Goal: Task Accomplishment & Management: Complete application form

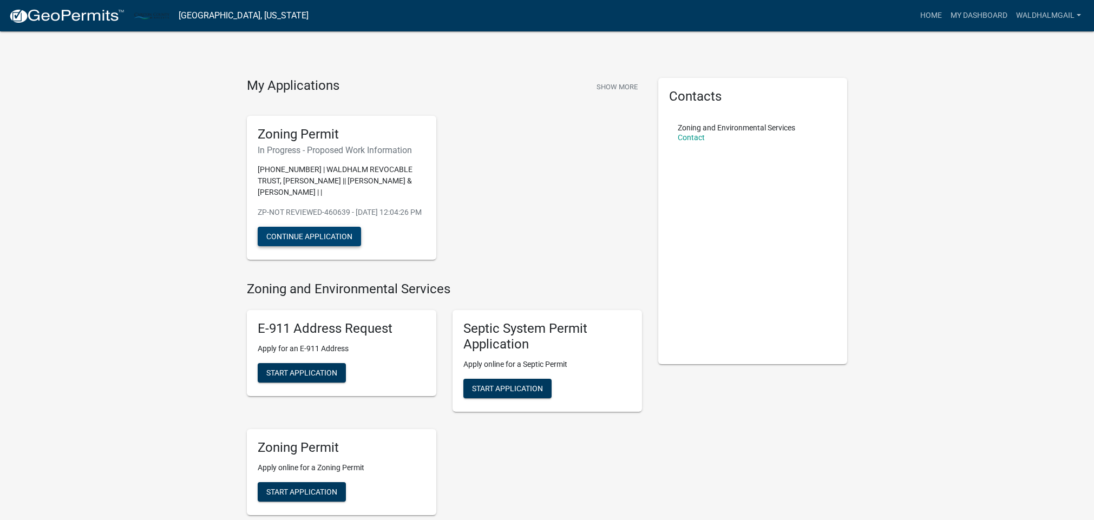
click at [323, 245] on button "Continue Application" at bounding box center [309, 236] width 103 height 19
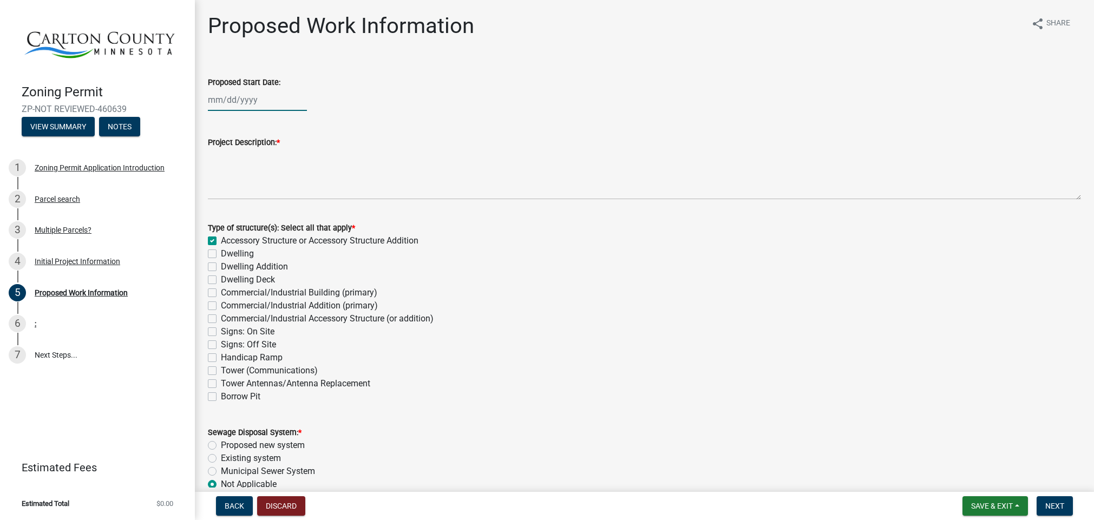
click at [228, 99] on div at bounding box center [257, 100] width 99 height 22
select select "8"
select select "2025"
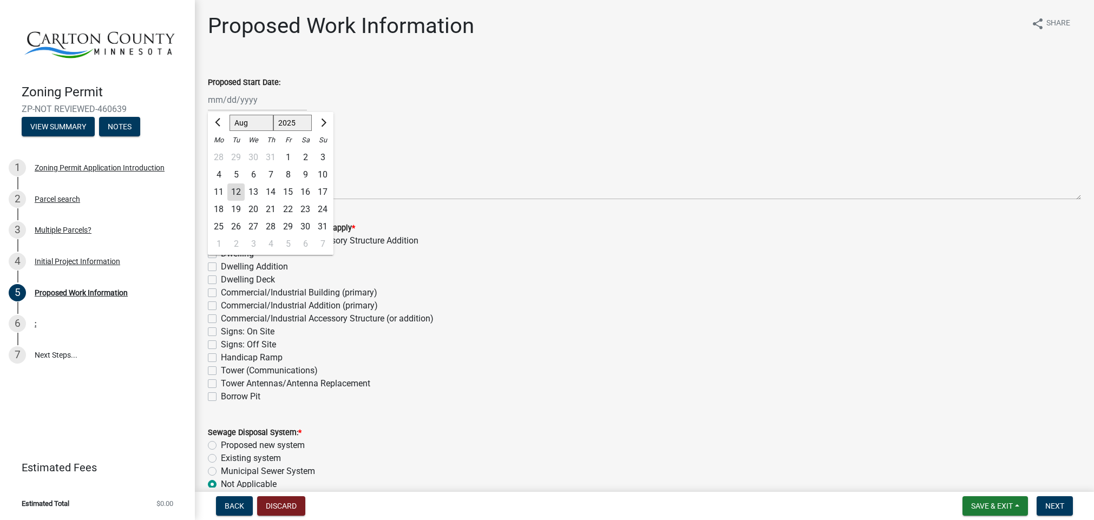
click at [239, 192] on div "12" at bounding box center [235, 192] width 17 height 17
type input "[DATE]"
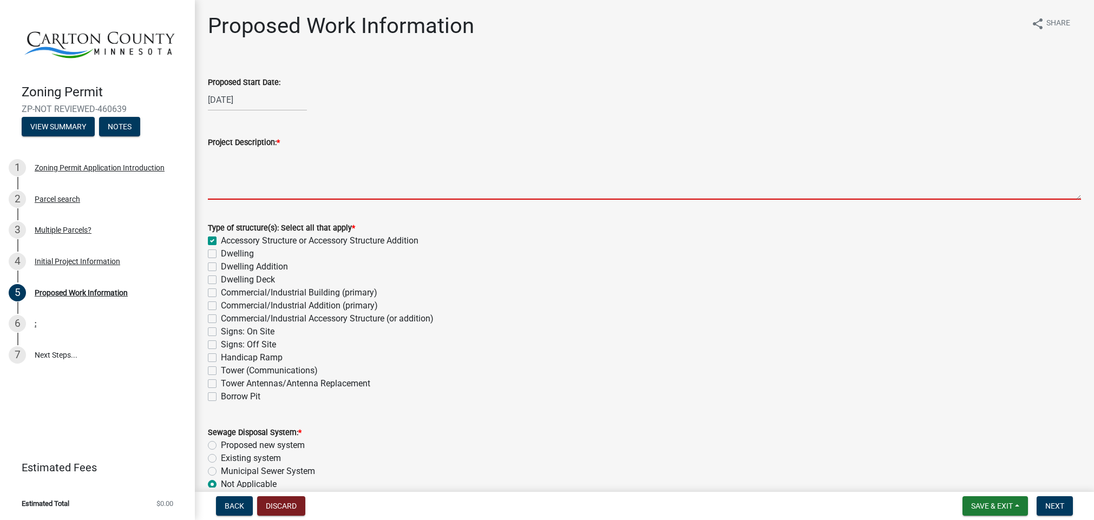
click at [258, 153] on textarea "Project Description: *" at bounding box center [644, 174] width 873 height 51
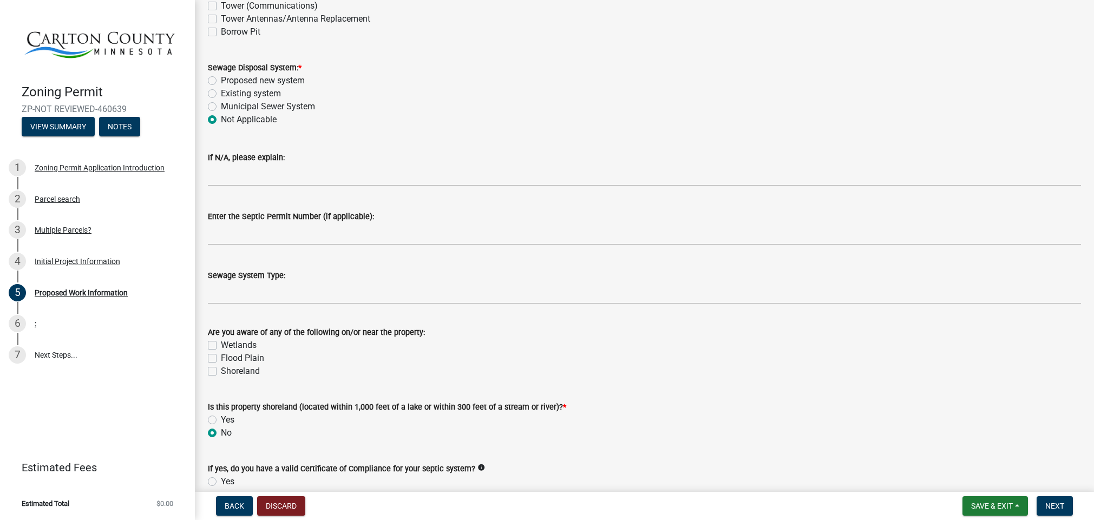
scroll to position [366, 0]
type textarea "Bridge canopy over road to access hunting land."
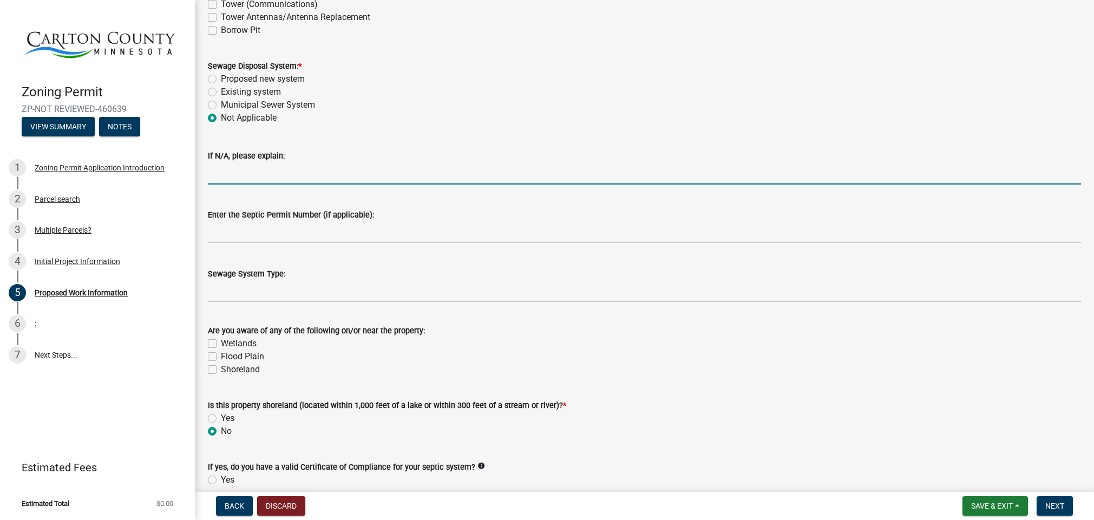
click at [304, 173] on input "If N/A, please explain:" at bounding box center [644, 173] width 873 height 22
type input "Non enclosed structure without water or sewer"
click at [221, 342] on label "Wetlands" at bounding box center [239, 343] width 36 height 13
click at [221, 342] on input "Wetlands" at bounding box center [224, 340] width 7 height 7
checkbox input "true"
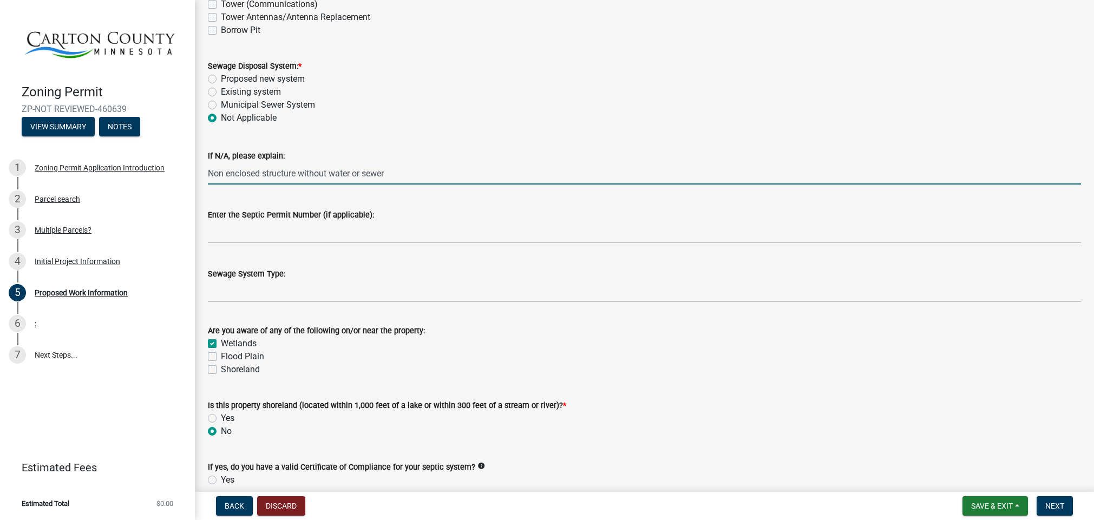
checkbox input "false"
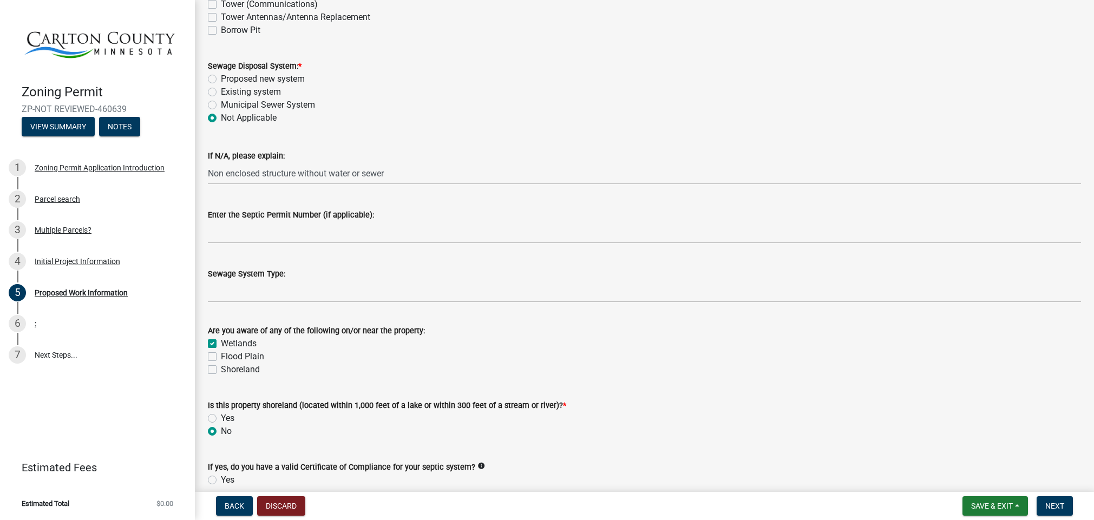
click at [805, 376] on wm-data-entity-input "Are you aware of any of the following on/or near the property: [GEOGRAPHIC_DATA]" at bounding box center [644, 348] width 873 height 75
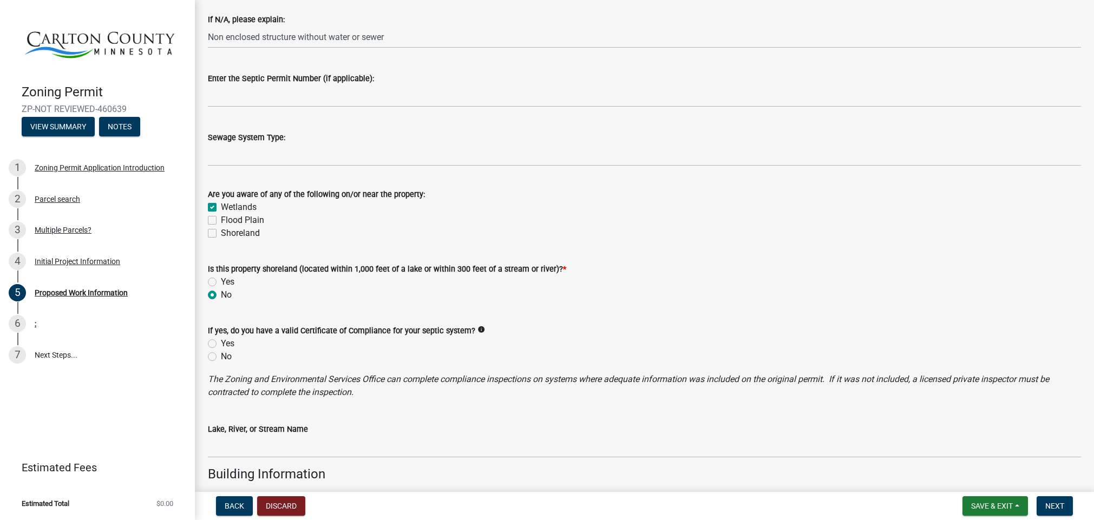
scroll to position [504, 0]
click at [221, 206] on label "Wetlands" at bounding box center [239, 206] width 36 height 13
click at [221, 206] on input "Wetlands" at bounding box center [224, 203] width 7 height 7
checkbox input "false"
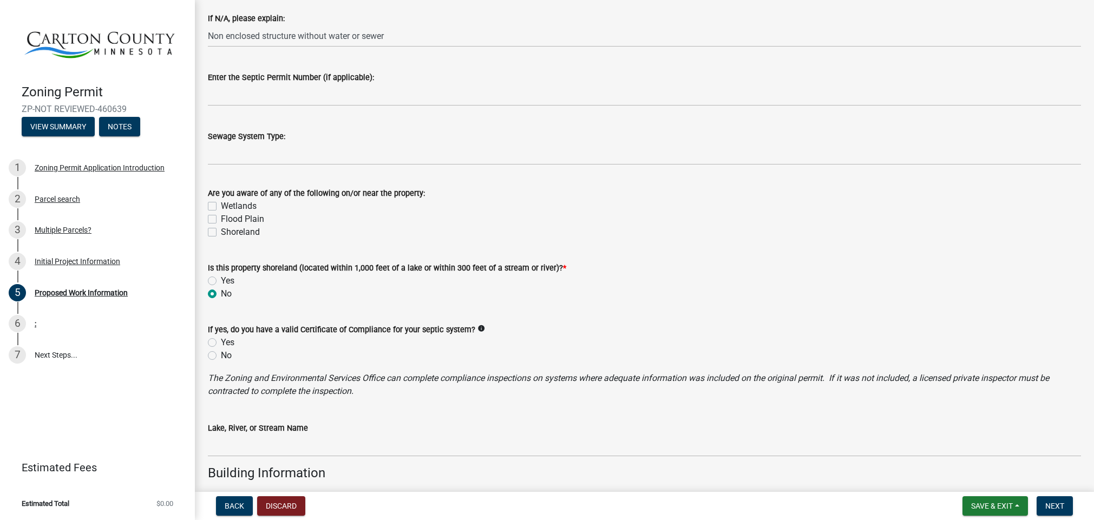
checkbox input "false"
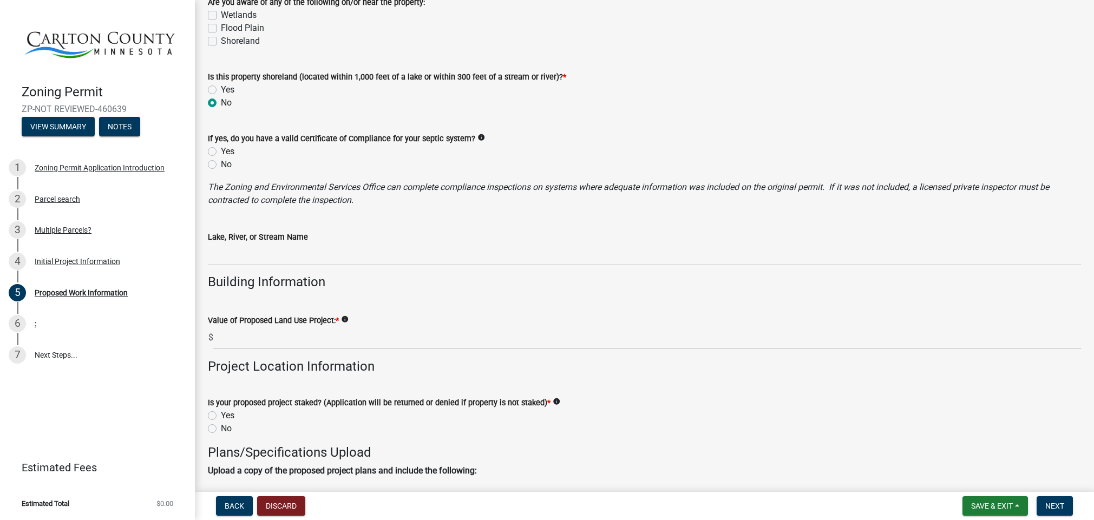
scroll to position [703, 0]
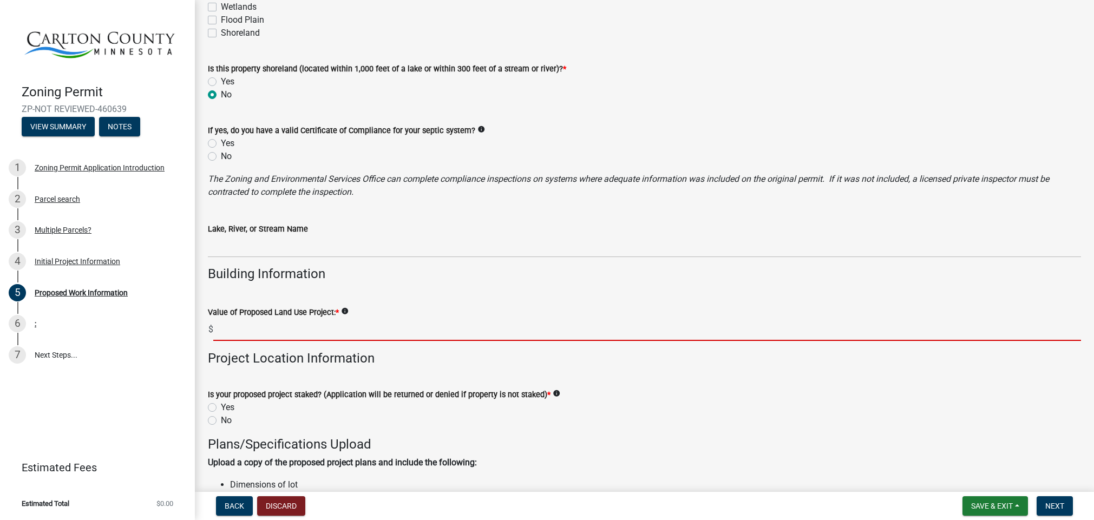
click at [281, 334] on input "text" at bounding box center [647, 330] width 868 height 22
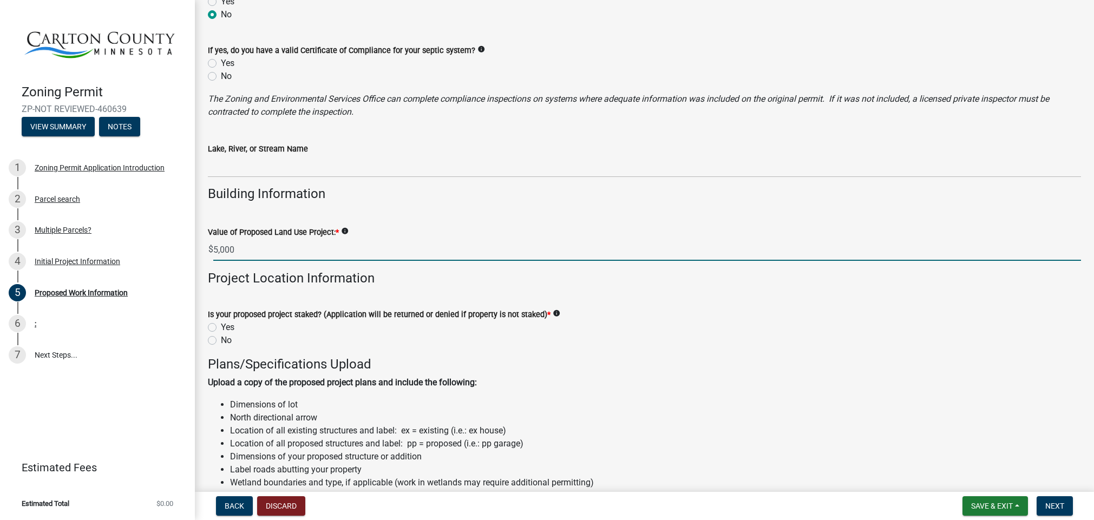
scroll to position [784, 0]
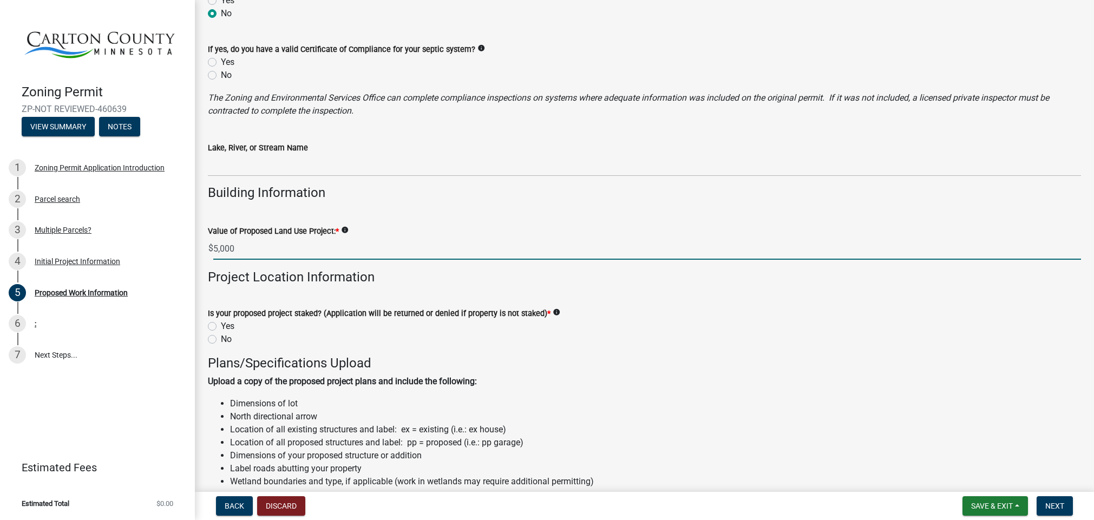
type input "5000"
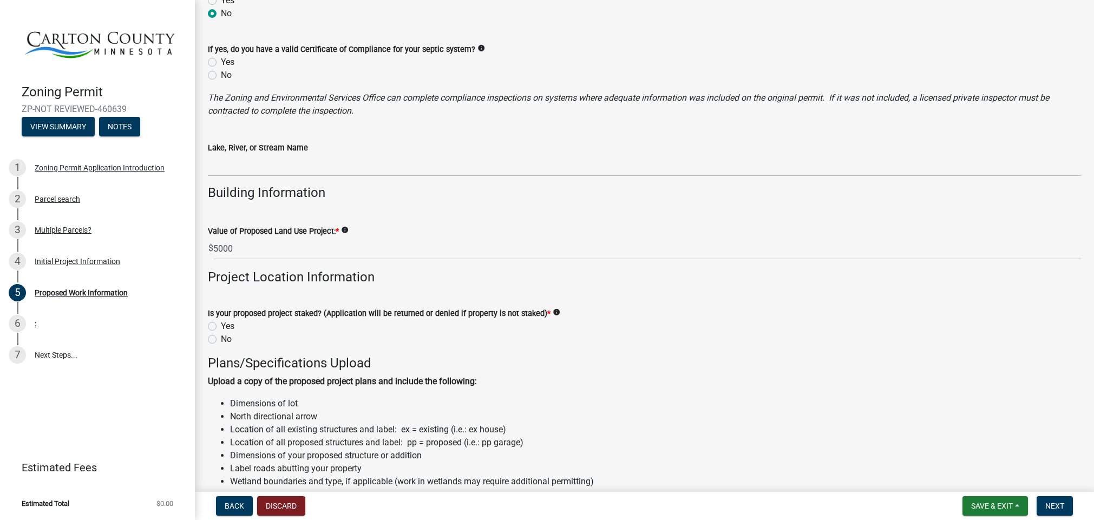
click at [221, 326] on label "Yes" at bounding box center [228, 326] width 14 height 13
click at [221, 326] on input "Yes" at bounding box center [224, 323] width 7 height 7
radio input "true"
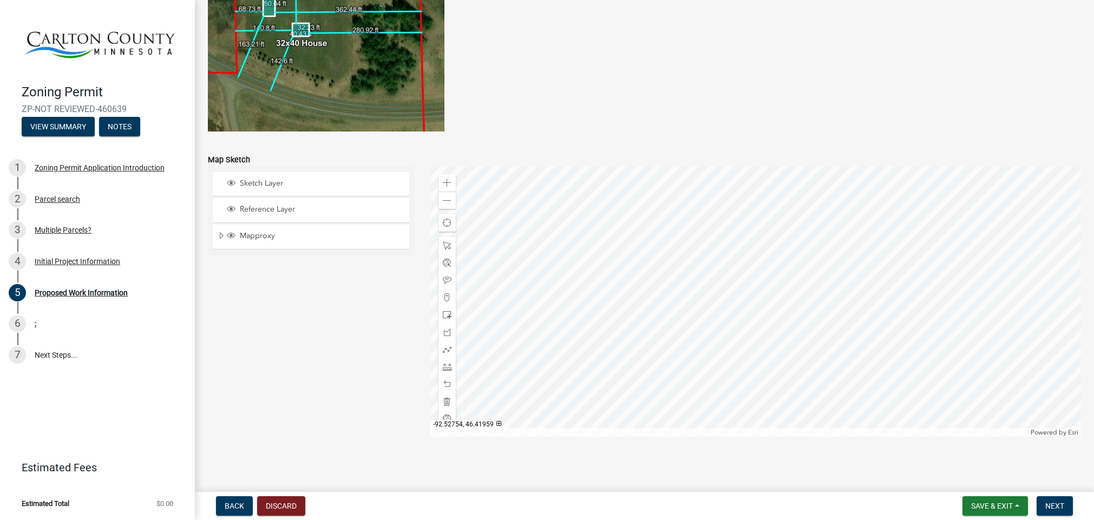
scroll to position [2095, 0]
click at [443, 181] on span at bounding box center [447, 183] width 9 height 9
click at [275, 185] on span "Sketch Layer" at bounding box center [321, 184] width 168 height 10
click at [263, 181] on span "Sketch Layer" at bounding box center [321, 184] width 168 height 10
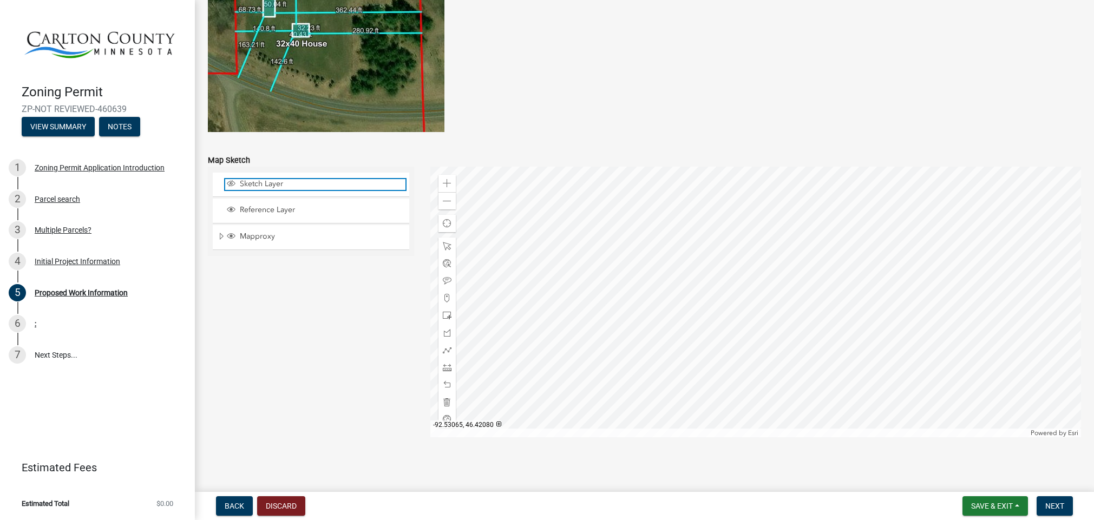
click at [263, 181] on span "Sketch Layer" at bounding box center [321, 184] width 168 height 10
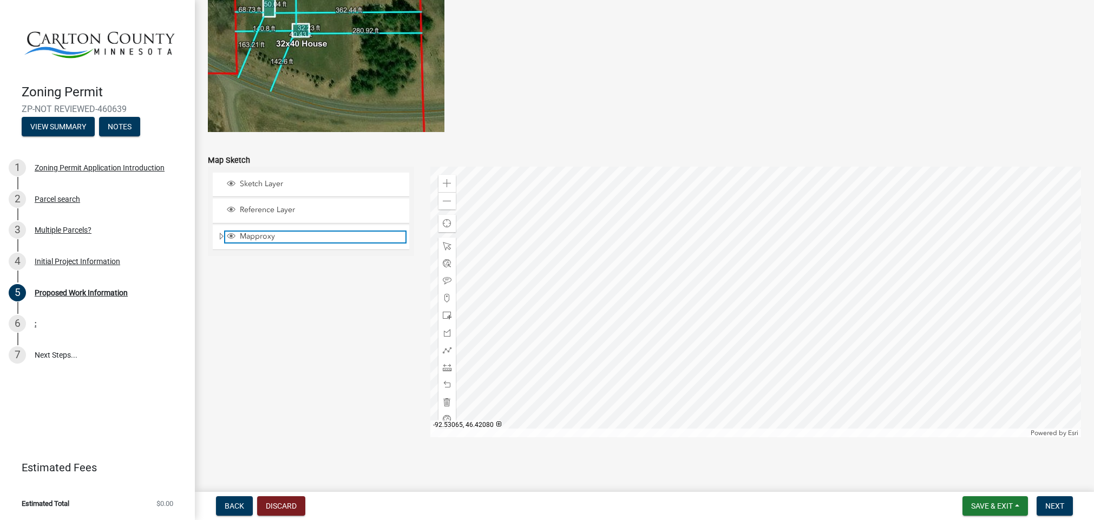
click at [265, 237] on span "Mapproxy" at bounding box center [321, 237] width 168 height 10
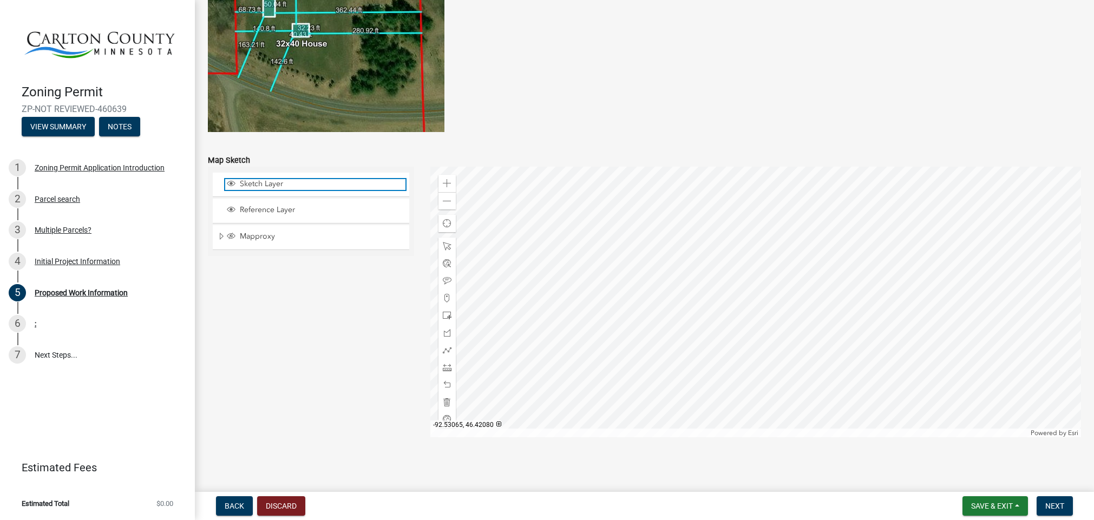
click at [273, 182] on span "Sketch Layer" at bounding box center [321, 184] width 168 height 10
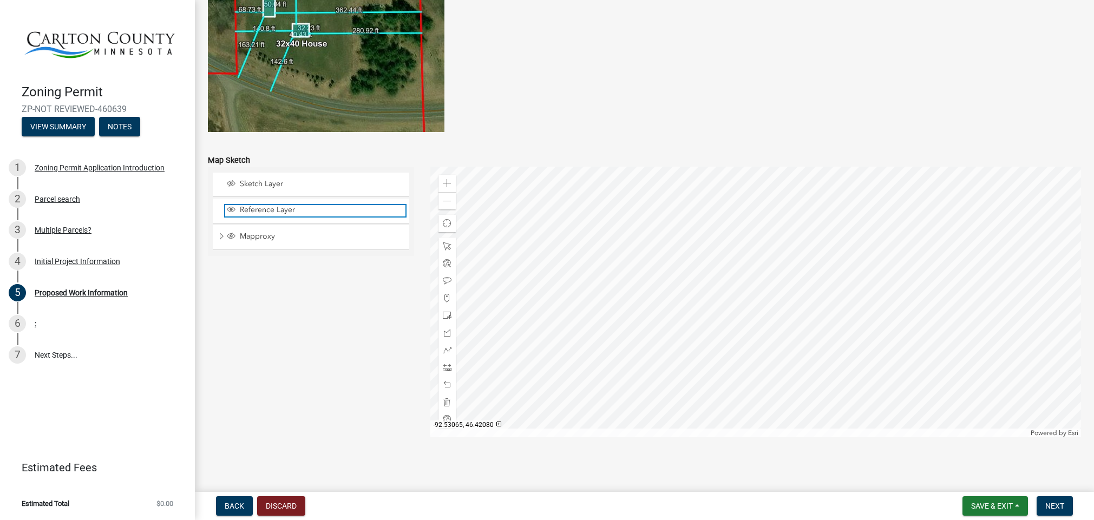
click at [275, 210] on span "Reference Layer" at bounding box center [321, 210] width 168 height 10
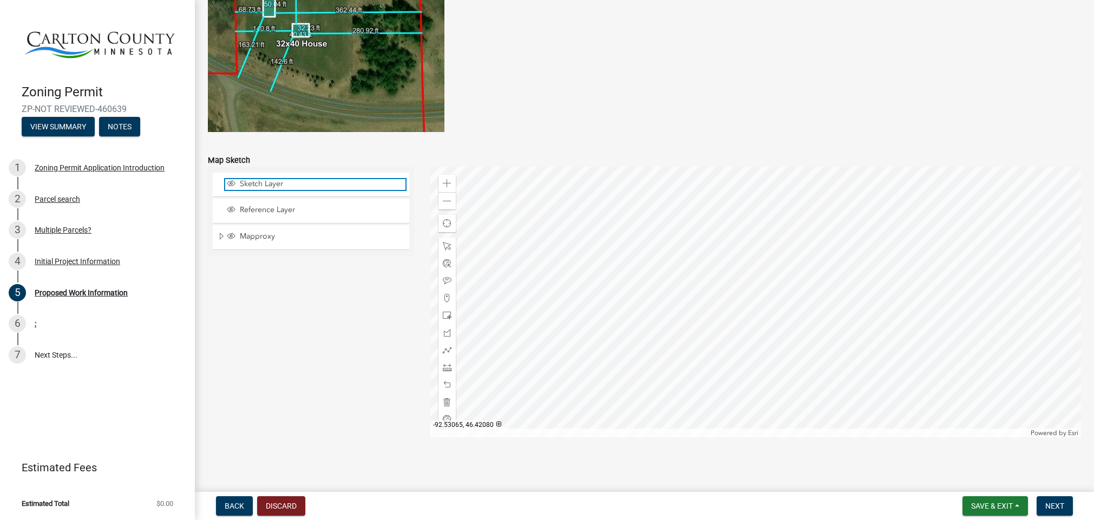
click at [274, 182] on span "Sketch Layer" at bounding box center [321, 184] width 168 height 10
click at [220, 233] on span "Expand" at bounding box center [221, 237] width 9 height 10
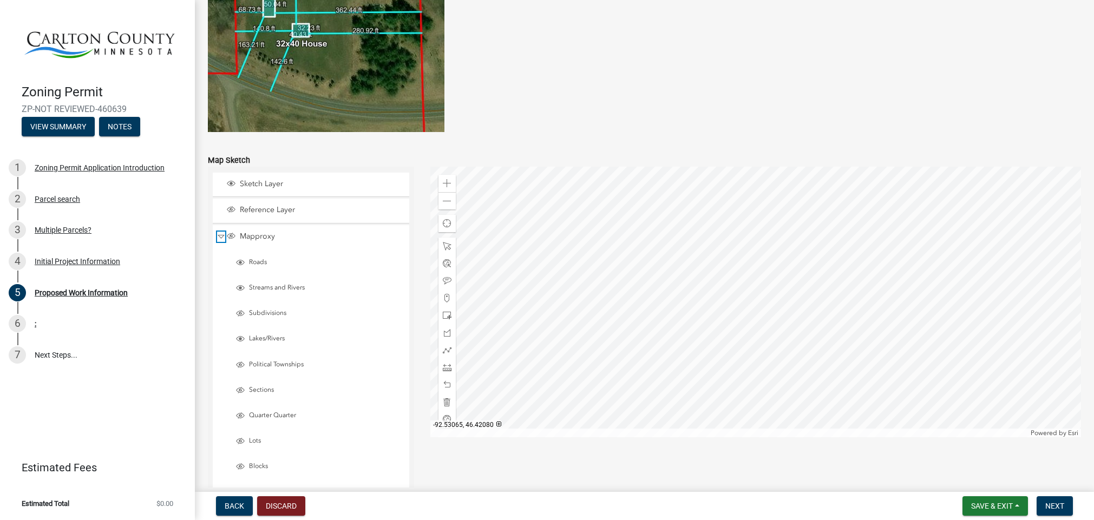
click at [220, 233] on span "Collapse" at bounding box center [221, 237] width 8 height 10
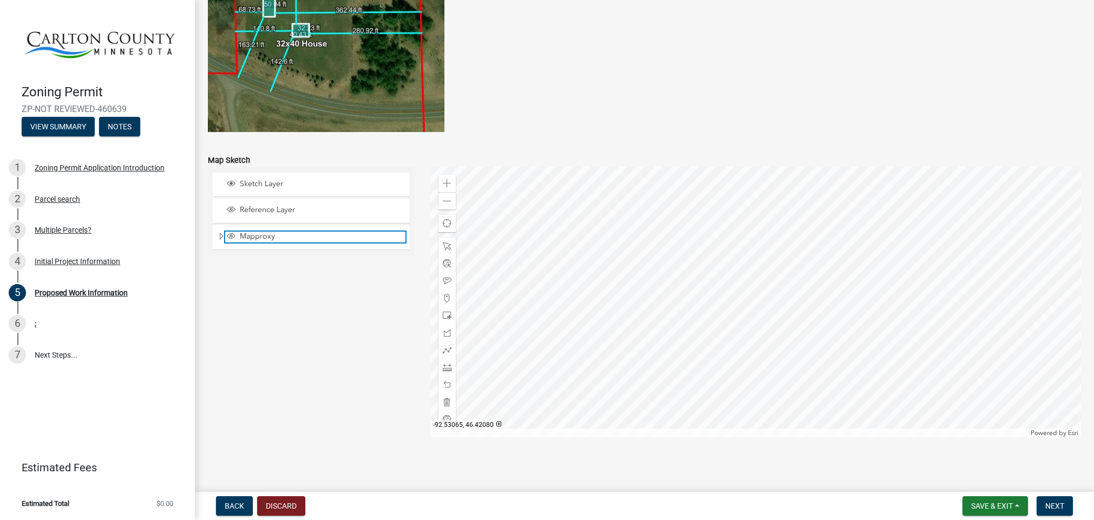
click at [272, 235] on span "Mapproxy" at bounding box center [321, 237] width 168 height 10
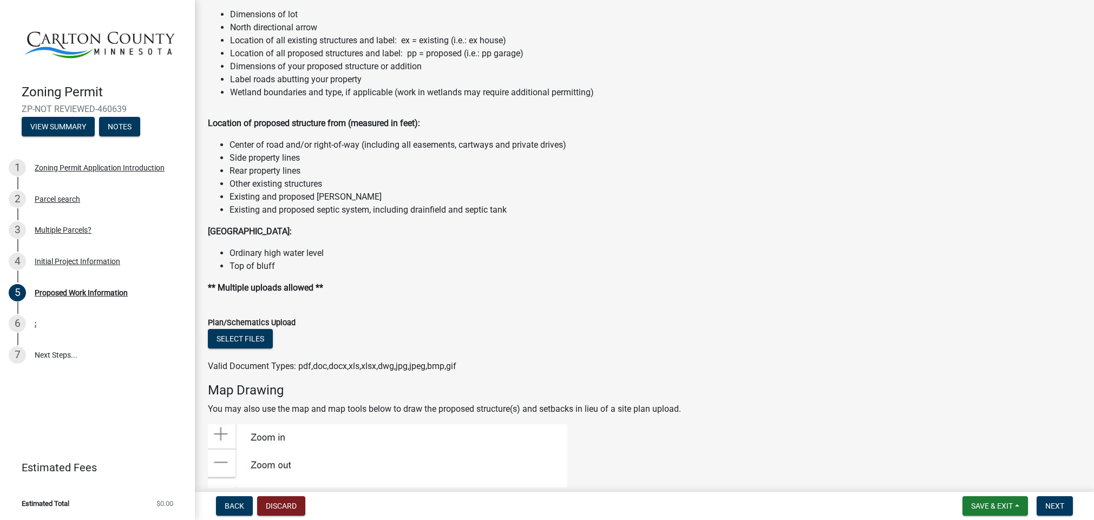
scroll to position [1175, 0]
click at [261, 338] on button "Select files" at bounding box center [240, 336] width 65 height 19
click at [253, 333] on button "Select files" at bounding box center [240, 336] width 65 height 19
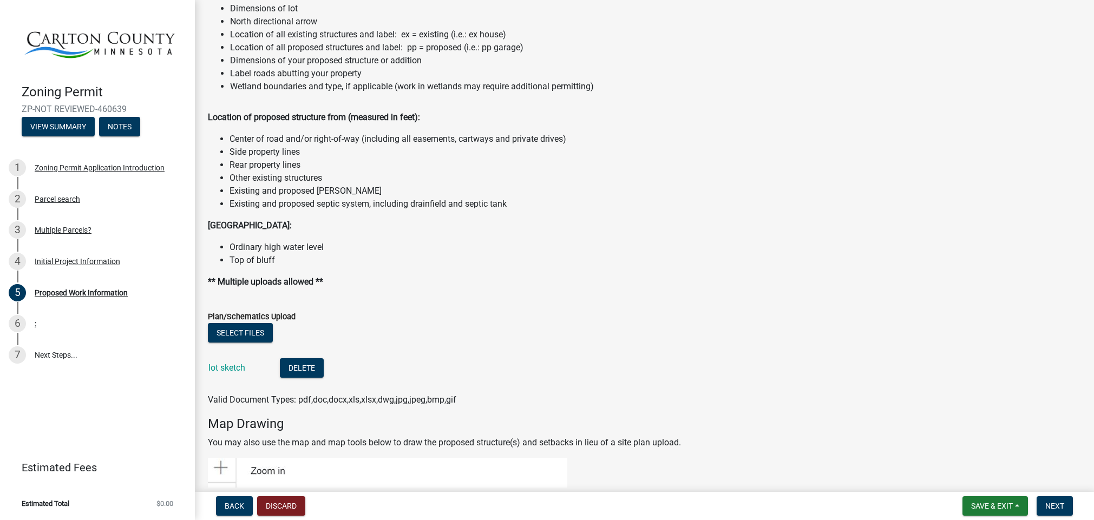
scroll to position [1178, 0]
click at [267, 335] on button "Select files" at bounding box center [240, 334] width 65 height 19
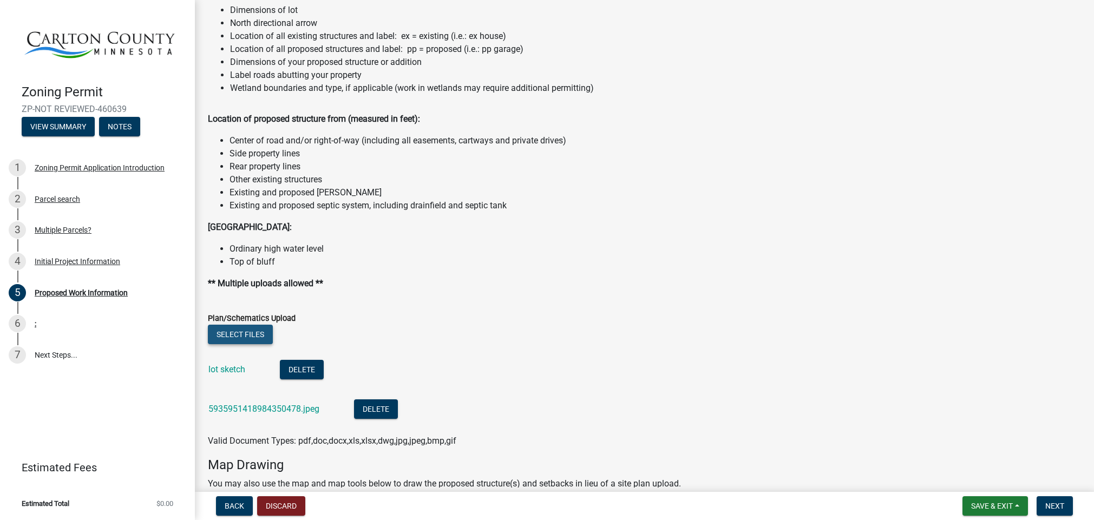
click at [240, 328] on button "Select files" at bounding box center [240, 334] width 65 height 19
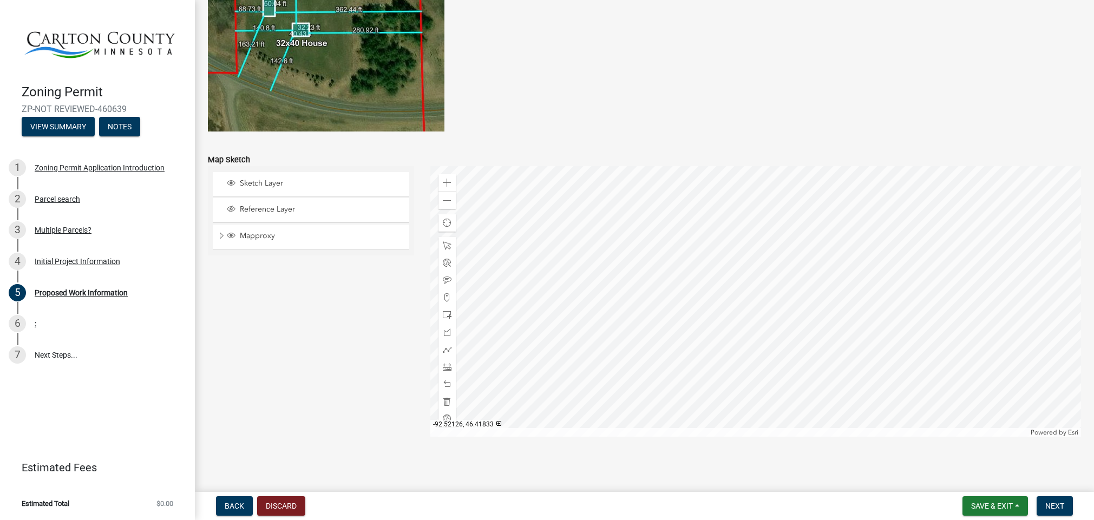
scroll to position [2213, 0]
click at [1057, 507] on span "Next" at bounding box center [1054, 506] width 19 height 9
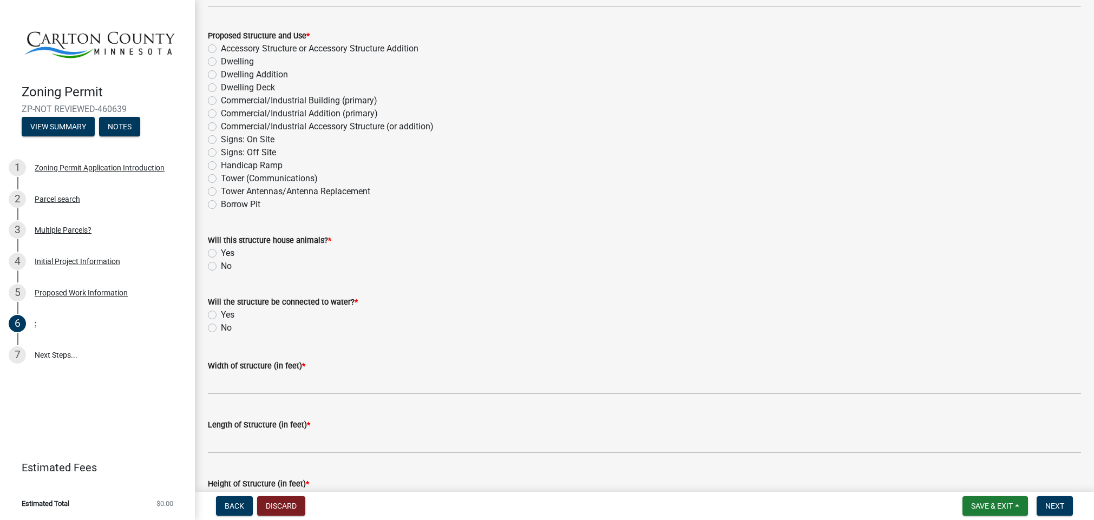
scroll to position [147, 0]
click at [221, 45] on label "Accessory Structure or Accessory Structure Addition" at bounding box center [320, 47] width 198 height 13
click at [221, 45] on input "Accessory Structure or Accessory Structure Addition" at bounding box center [224, 44] width 7 height 7
radio input "true"
click at [221, 266] on label "No" at bounding box center [226, 264] width 11 height 13
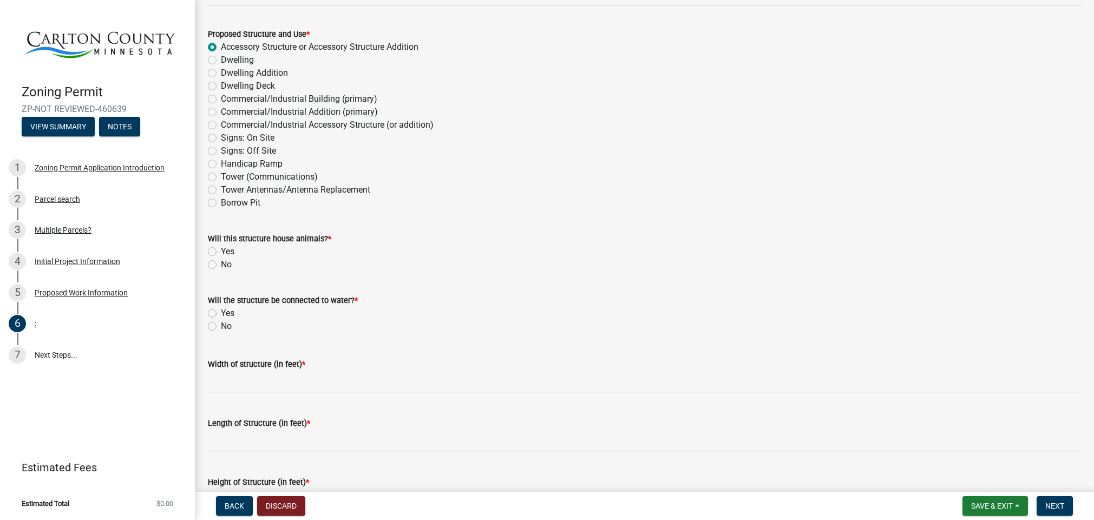
click at [221, 265] on input "No" at bounding box center [224, 261] width 7 height 7
radio input "true"
click at [221, 326] on label "No" at bounding box center [226, 326] width 11 height 13
click at [221, 326] on input "No" at bounding box center [224, 323] width 7 height 7
radio input "true"
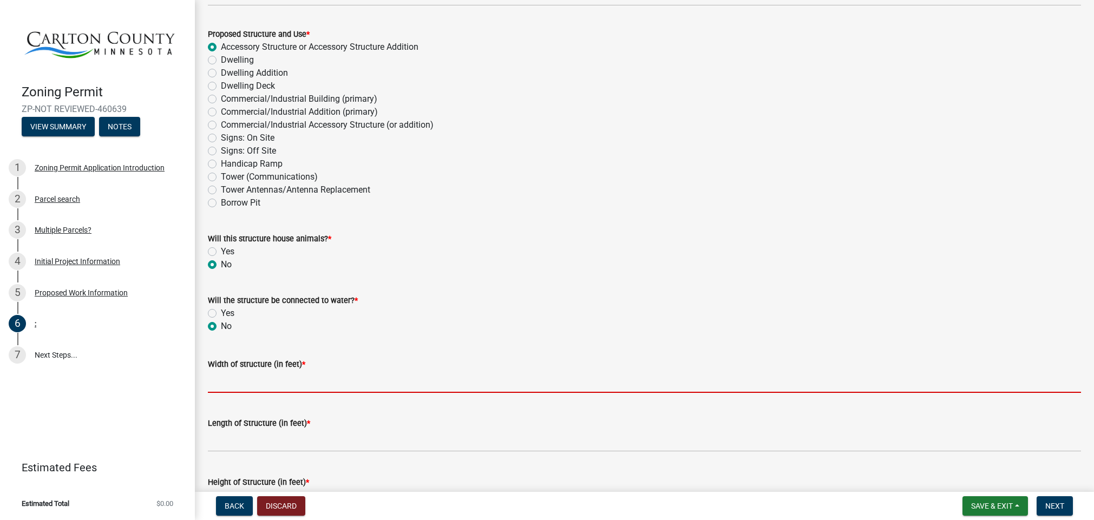
click at [275, 384] on input "Width of structure (in feet) *" at bounding box center [644, 382] width 873 height 22
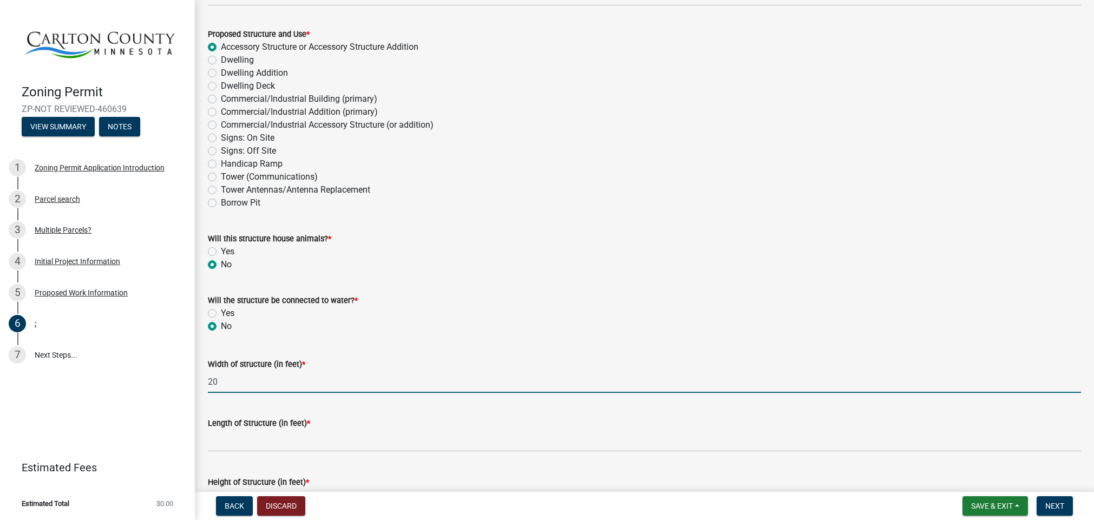
type input "20"
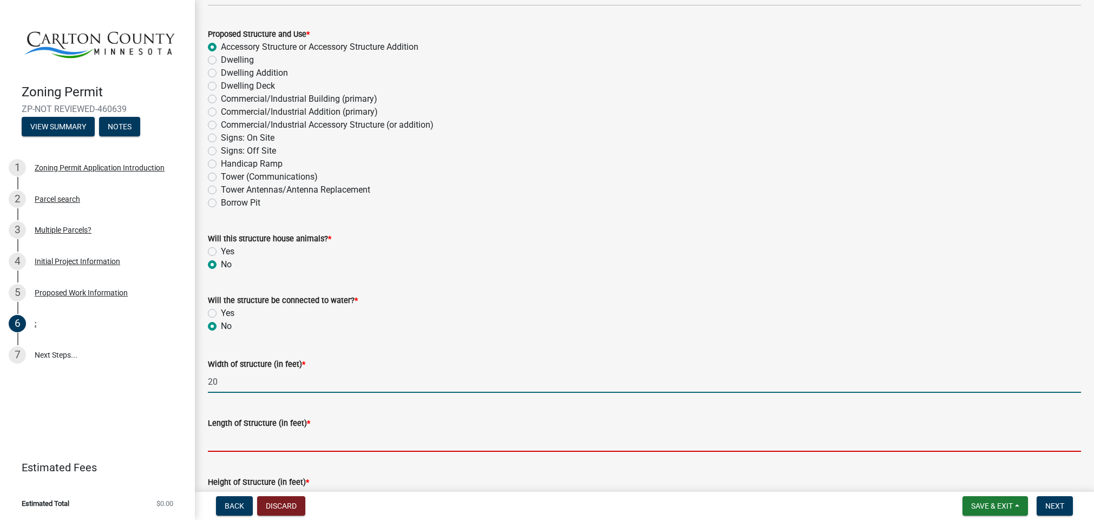
click at [286, 443] on input "Length of Structure (in feet) *" at bounding box center [644, 441] width 873 height 22
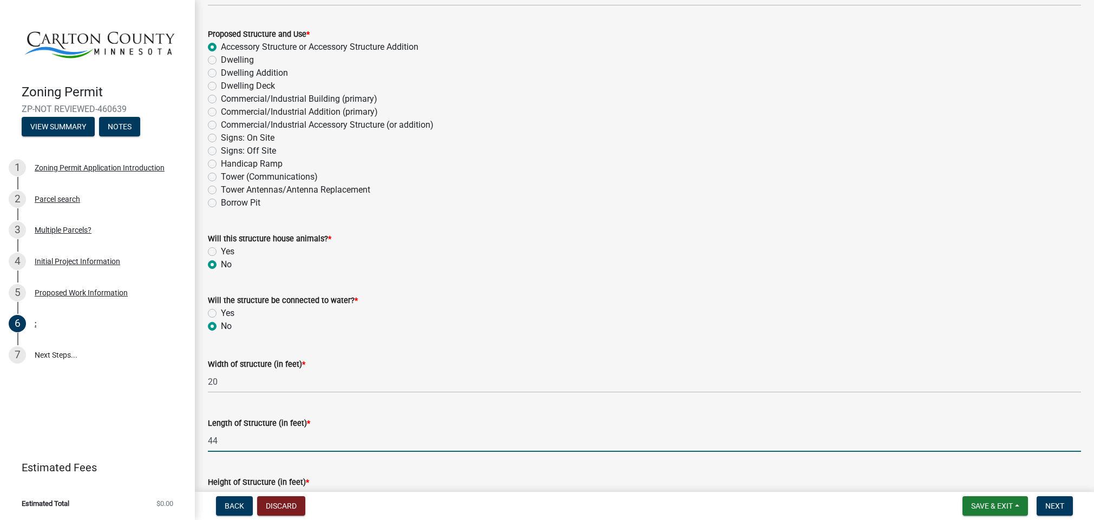
type input "44"
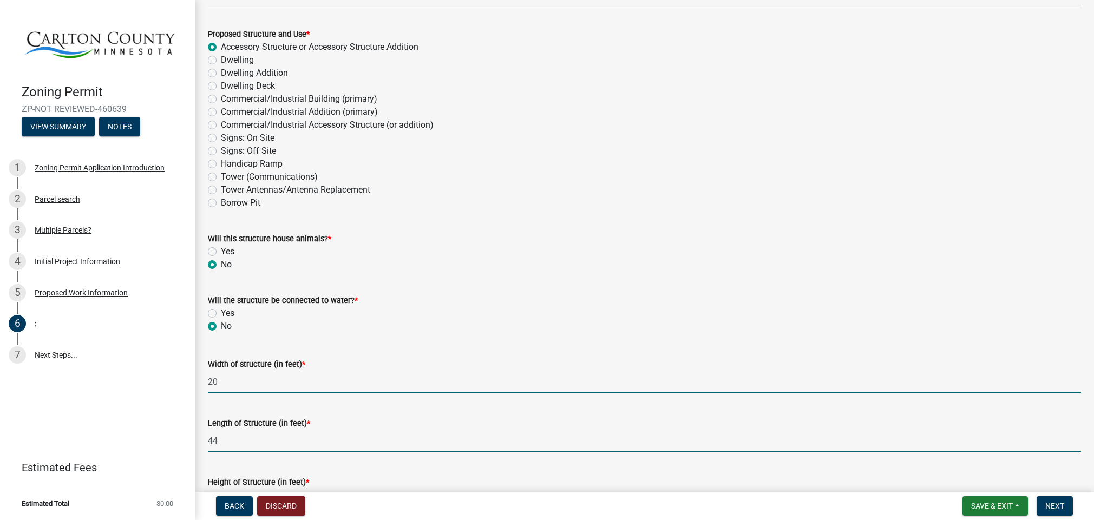
click at [446, 380] on input "20" at bounding box center [644, 382] width 873 height 22
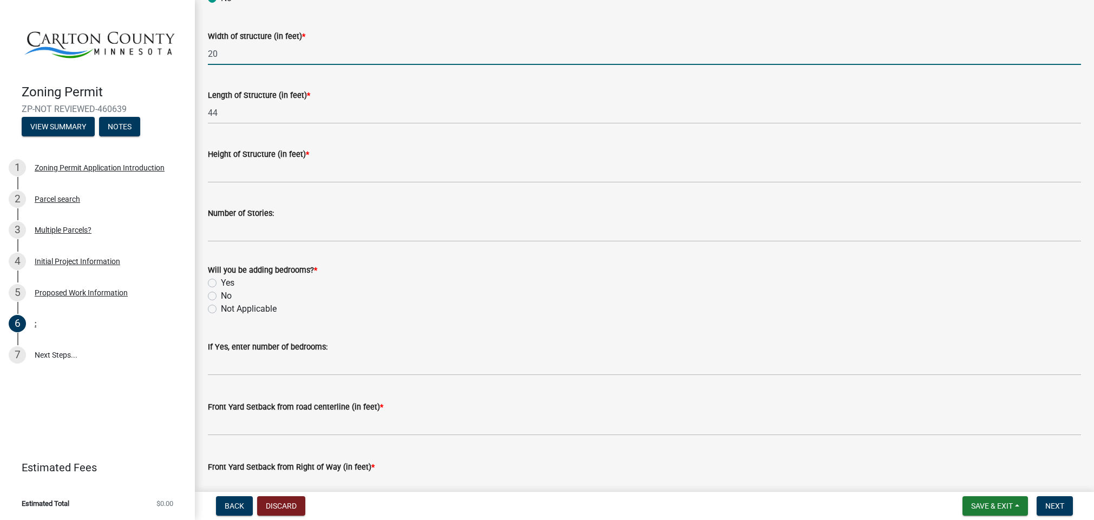
scroll to position [475, 0]
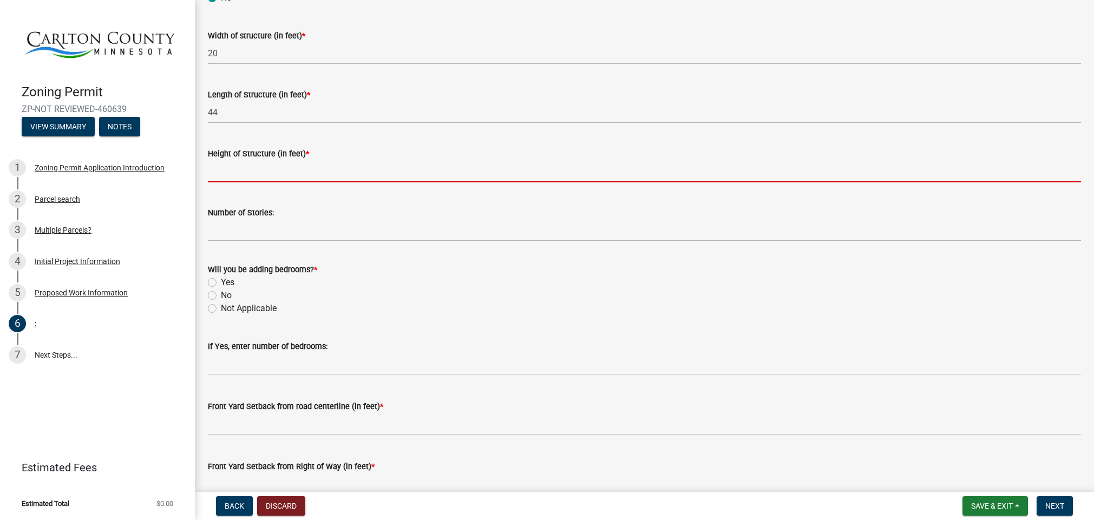
click at [480, 173] on input "Height of Structure (in feet) *" at bounding box center [644, 171] width 873 height 22
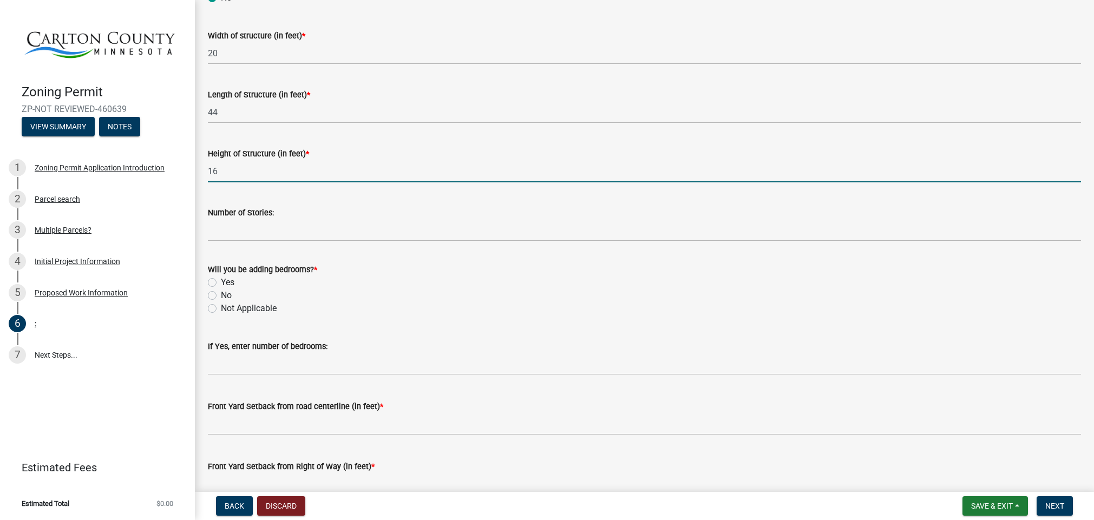
type input "16"
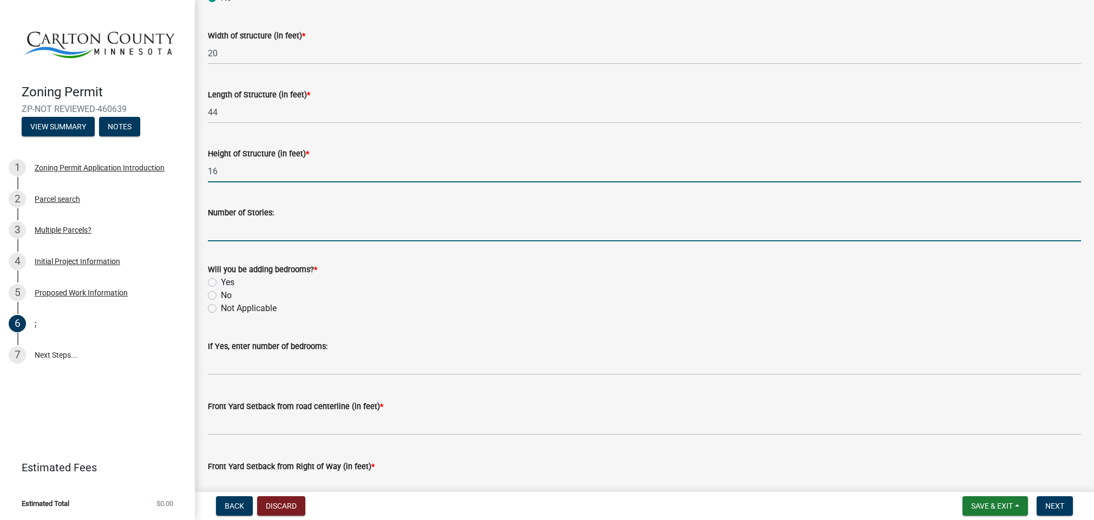
click at [428, 233] on input "Number of Stories:" at bounding box center [644, 230] width 873 height 22
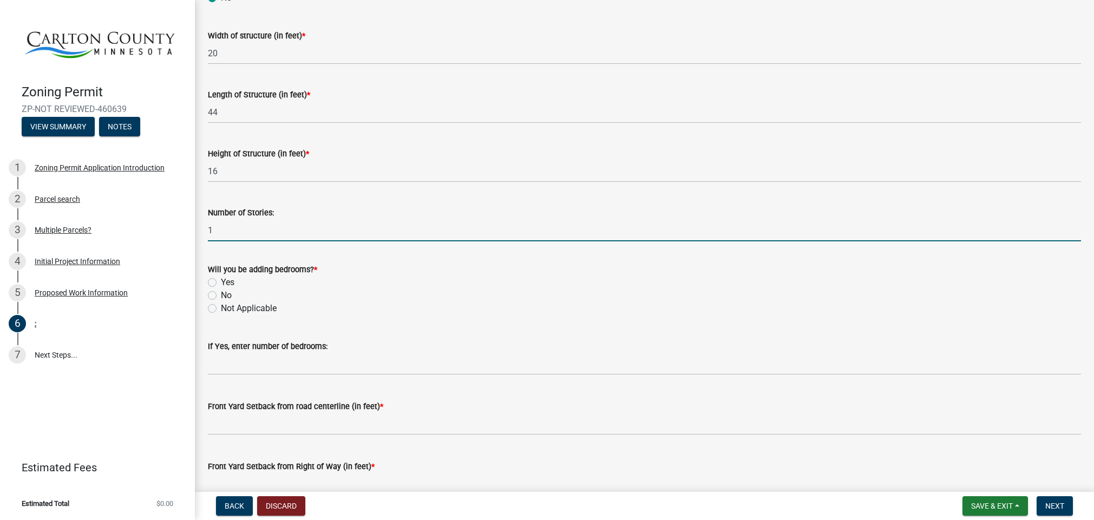
type input "1"
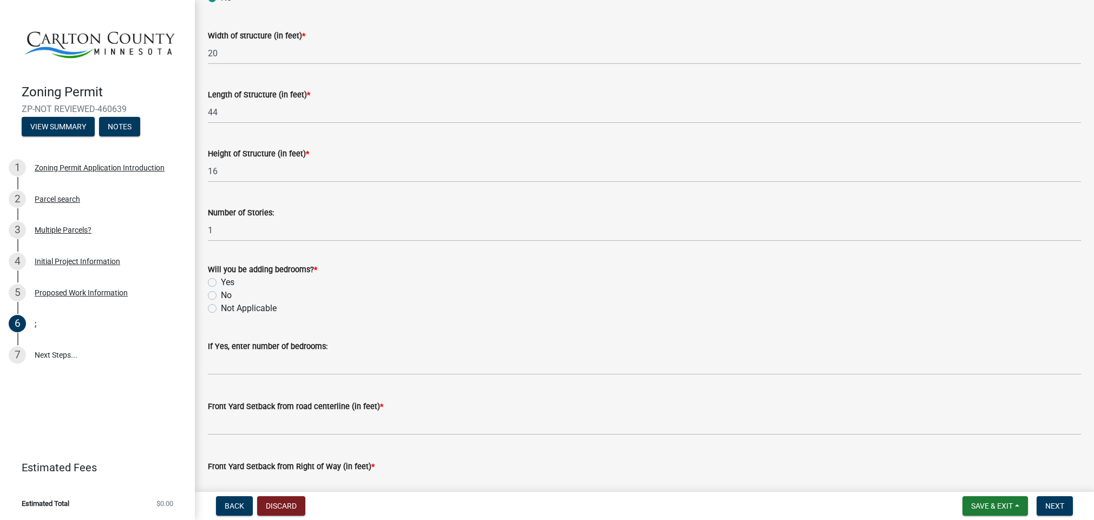
click at [221, 295] on label "No" at bounding box center [226, 295] width 11 height 13
click at [221, 295] on input "No" at bounding box center [224, 292] width 7 height 7
radio input "true"
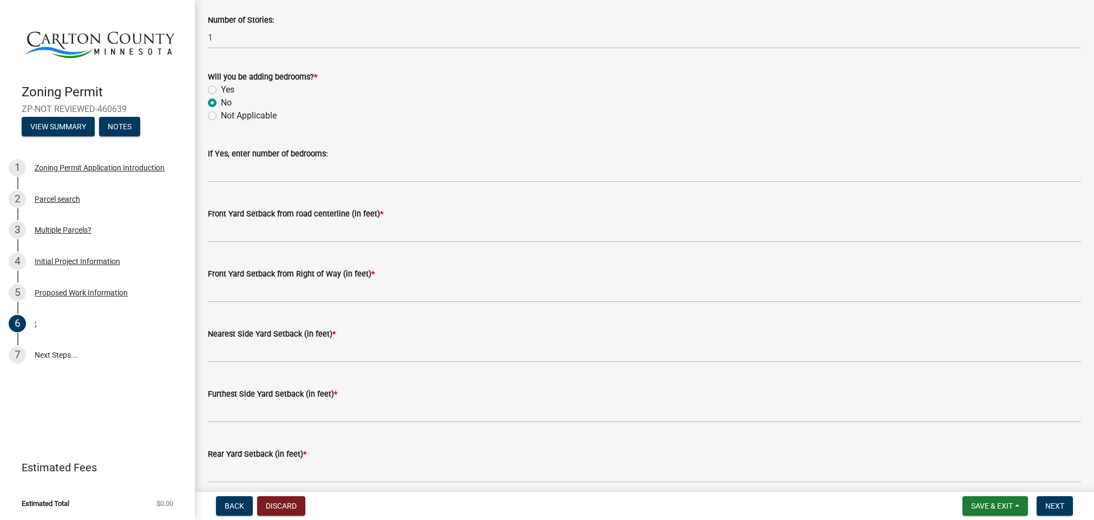
scroll to position [669, 0]
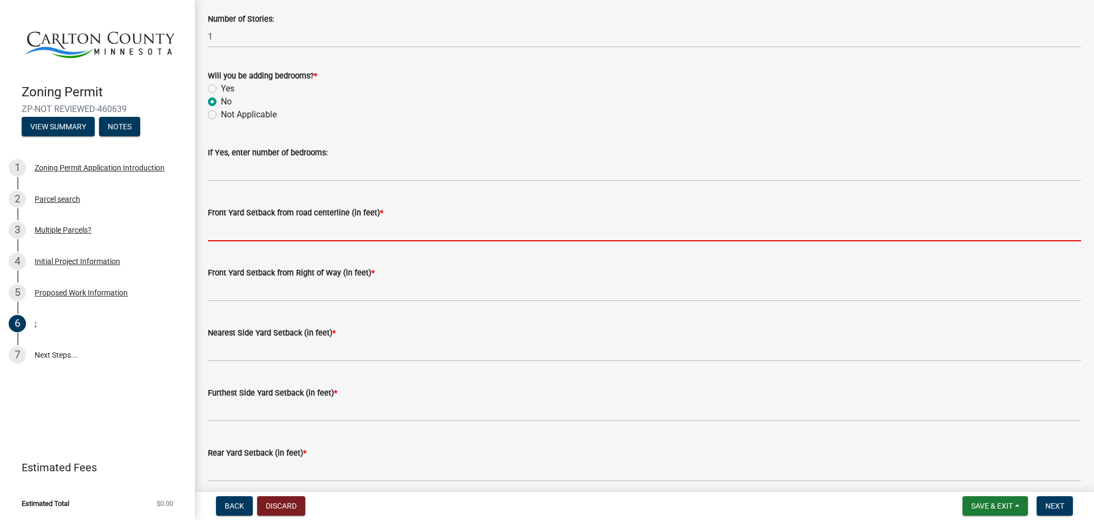
click at [315, 227] on input "text" at bounding box center [644, 230] width 873 height 22
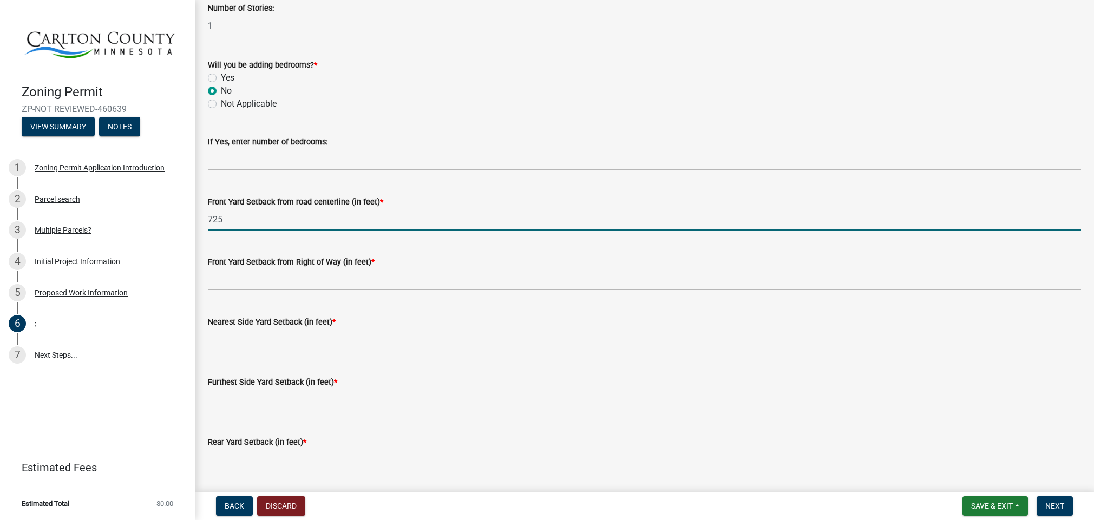
scroll to position [676, 0]
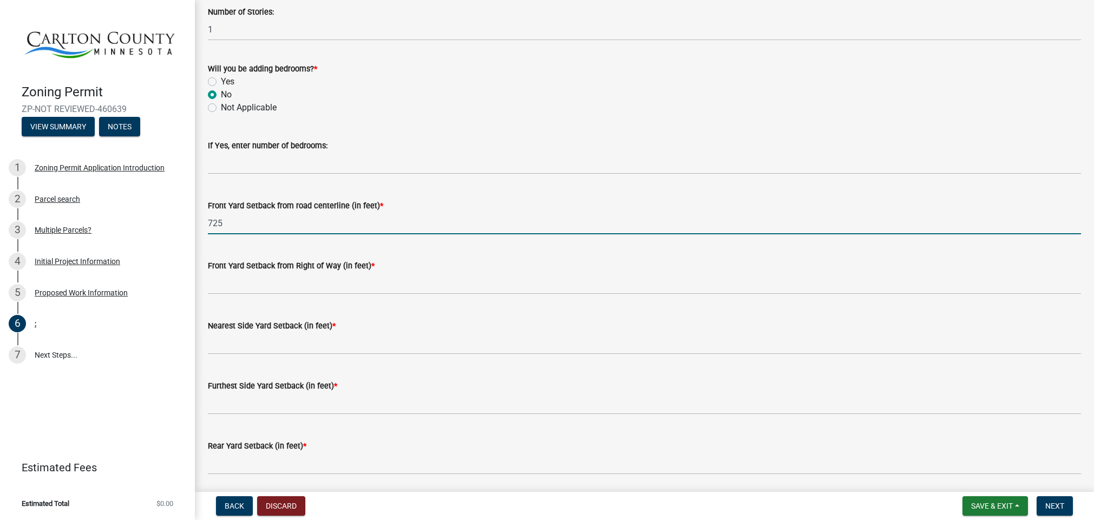
type input "725"
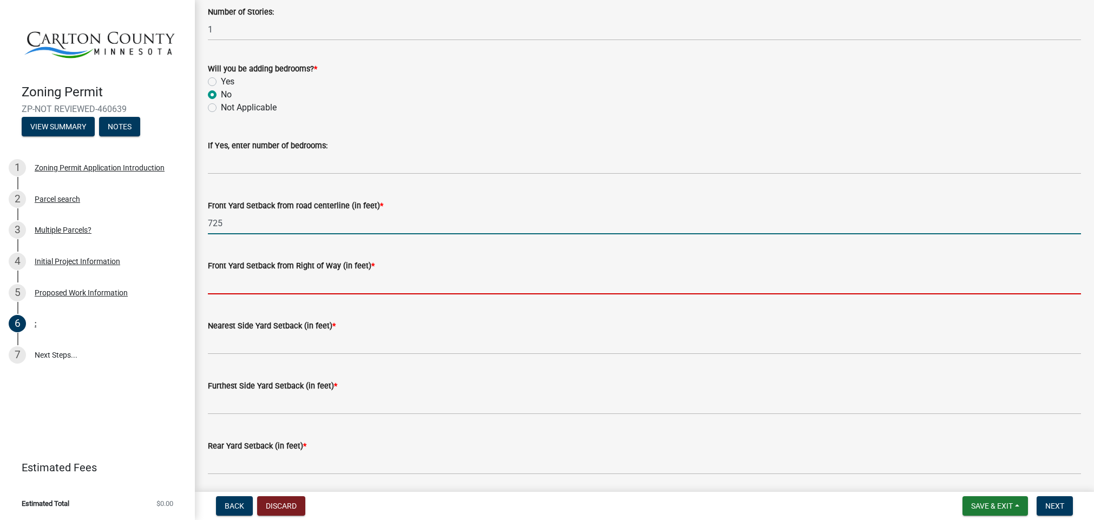
click at [411, 285] on input "text" at bounding box center [644, 283] width 873 height 22
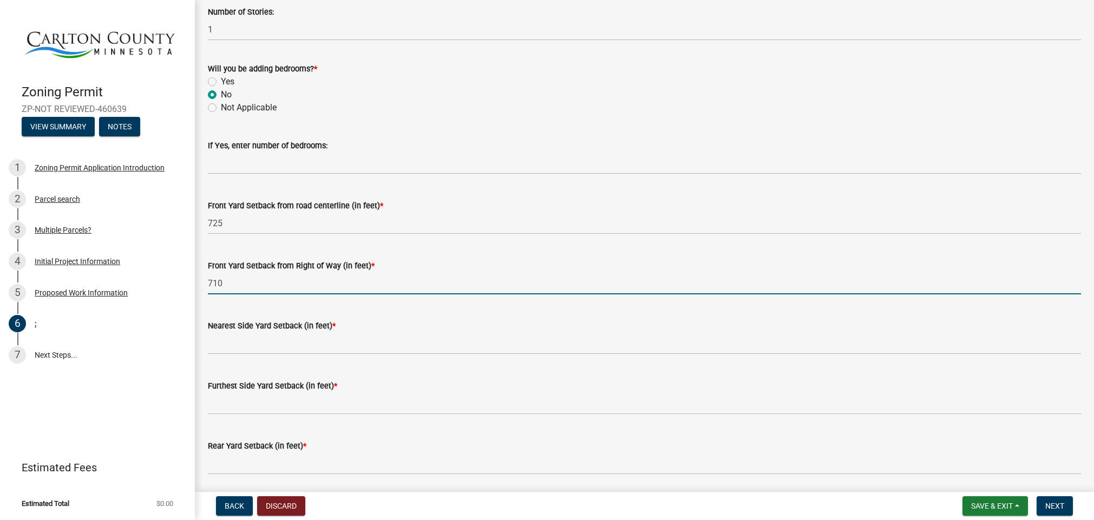
type input "710"
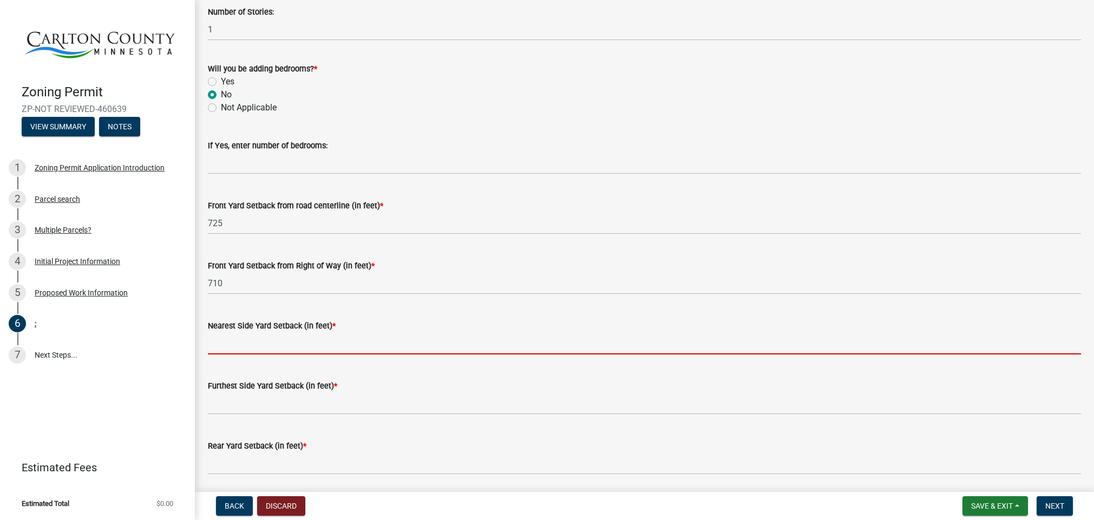
click at [422, 343] on input "text" at bounding box center [644, 343] width 873 height 22
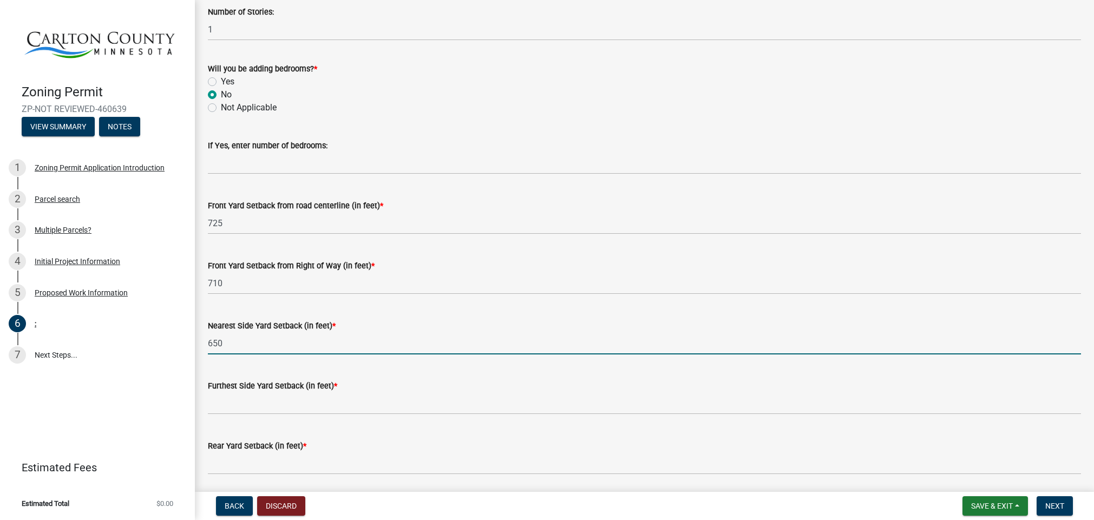
type input "650"
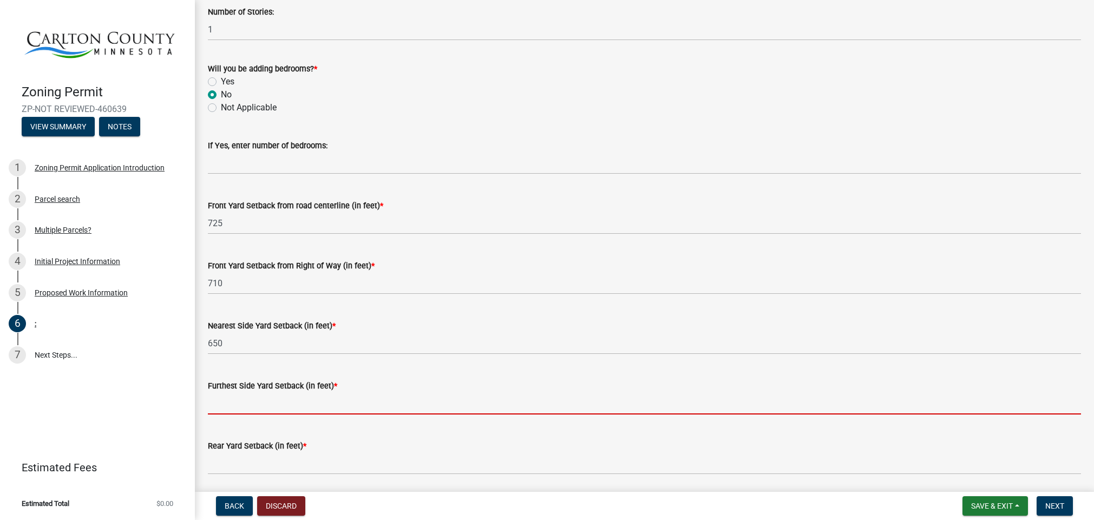
click at [412, 404] on input "text" at bounding box center [644, 403] width 873 height 22
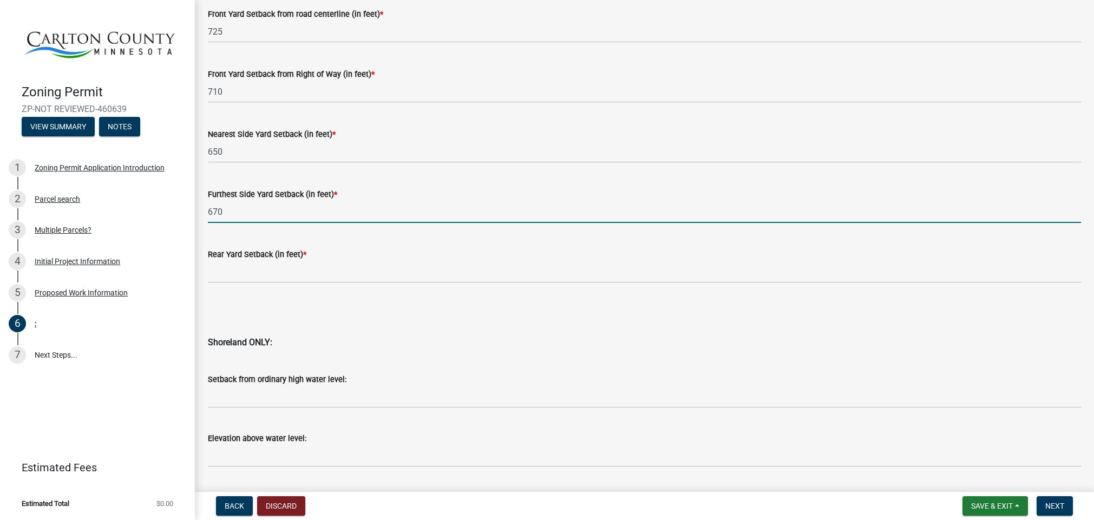
scroll to position [871, 0]
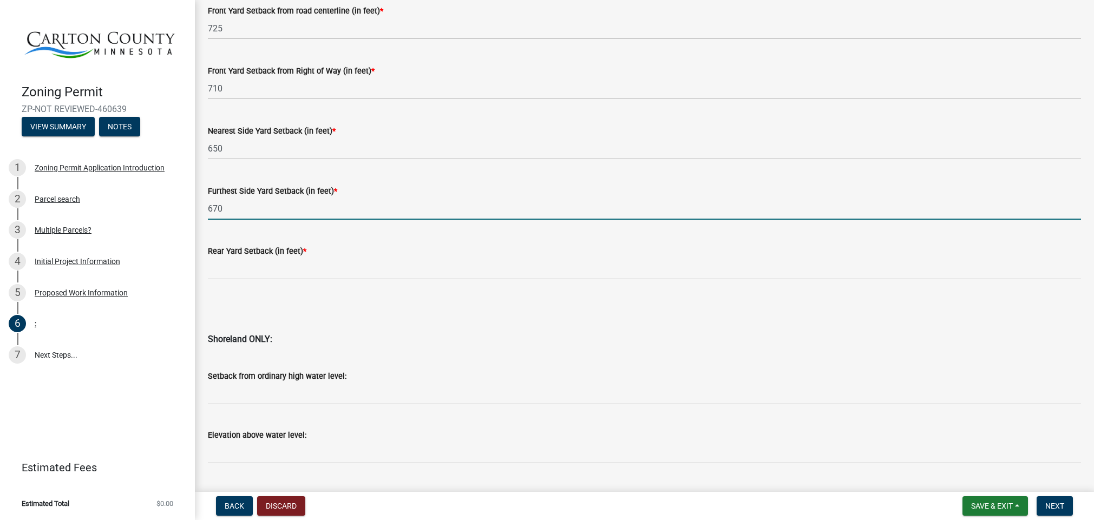
type input "670"
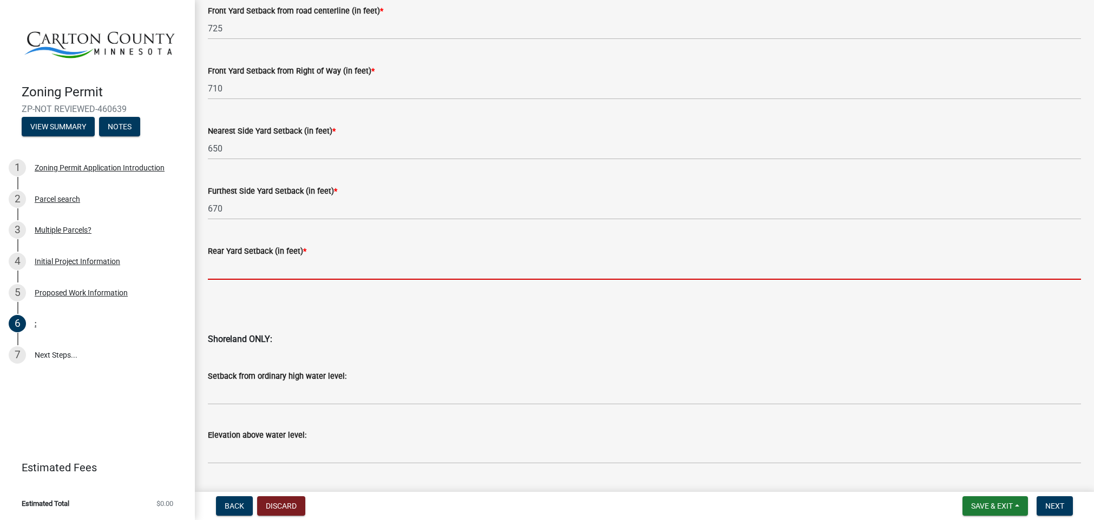
click at [403, 267] on input "text" at bounding box center [644, 269] width 873 height 22
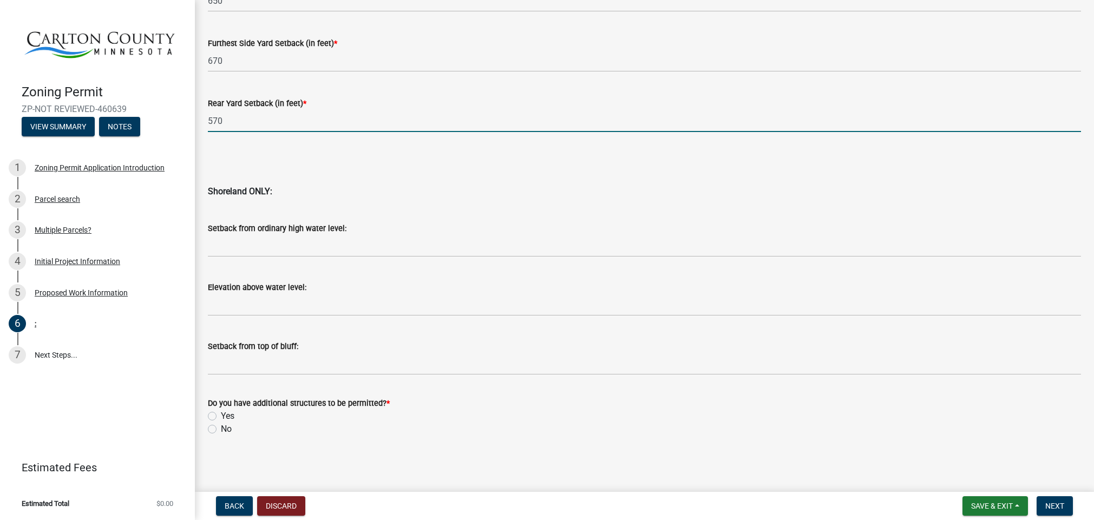
scroll to position [1018, 0]
type input "570"
click at [221, 429] on label "No" at bounding box center [226, 429] width 11 height 13
click at [221, 429] on input "No" at bounding box center [224, 426] width 7 height 7
radio input "true"
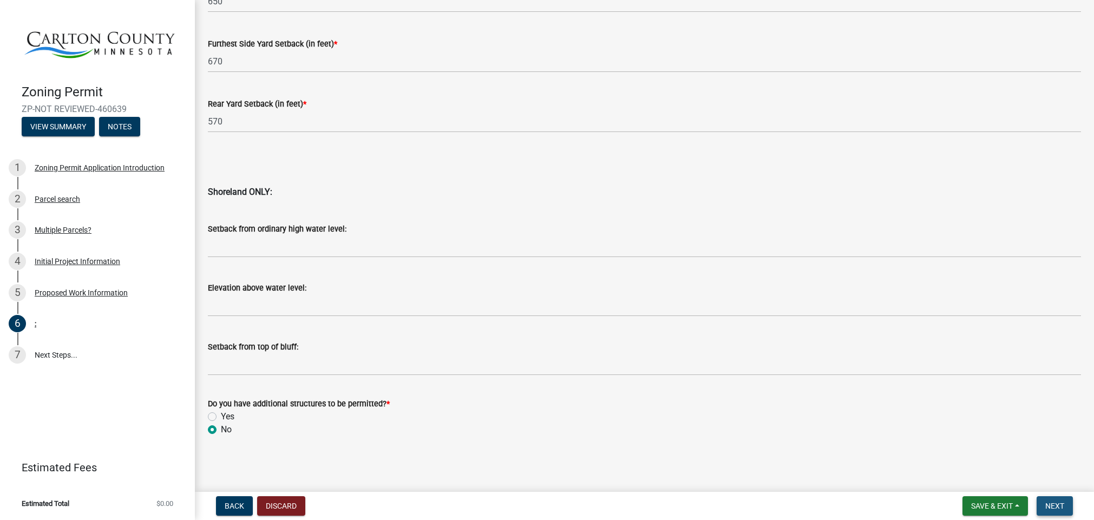
click at [1050, 505] on span "Next" at bounding box center [1054, 506] width 19 height 9
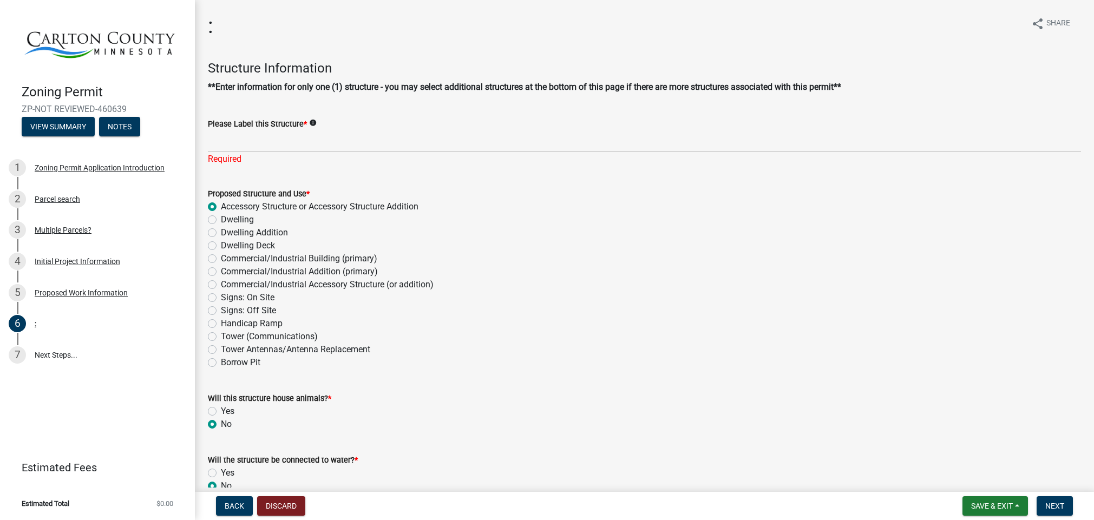
scroll to position [0, 0]
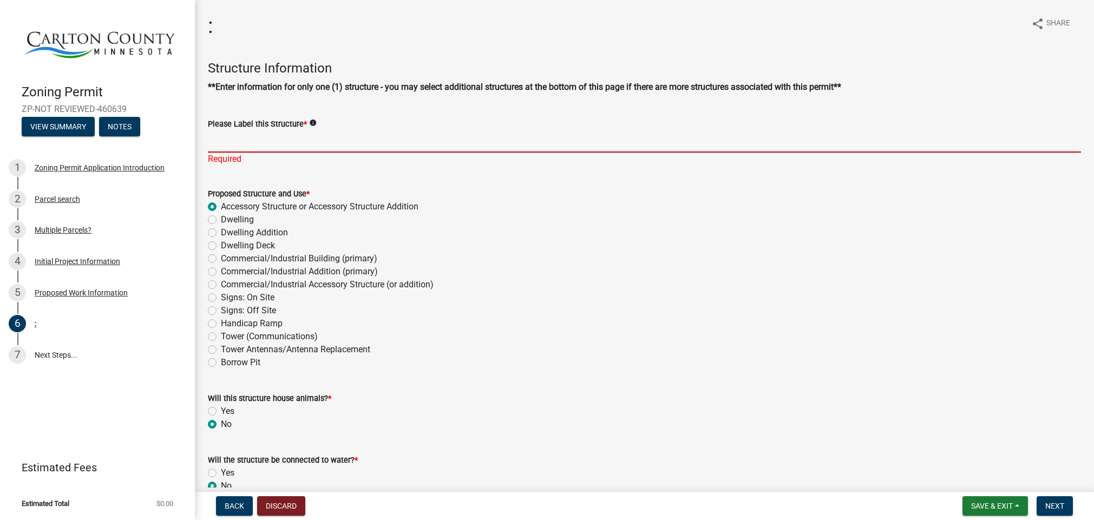
click at [261, 135] on input "Please Label this Structure *" at bounding box center [644, 141] width 873 height 22
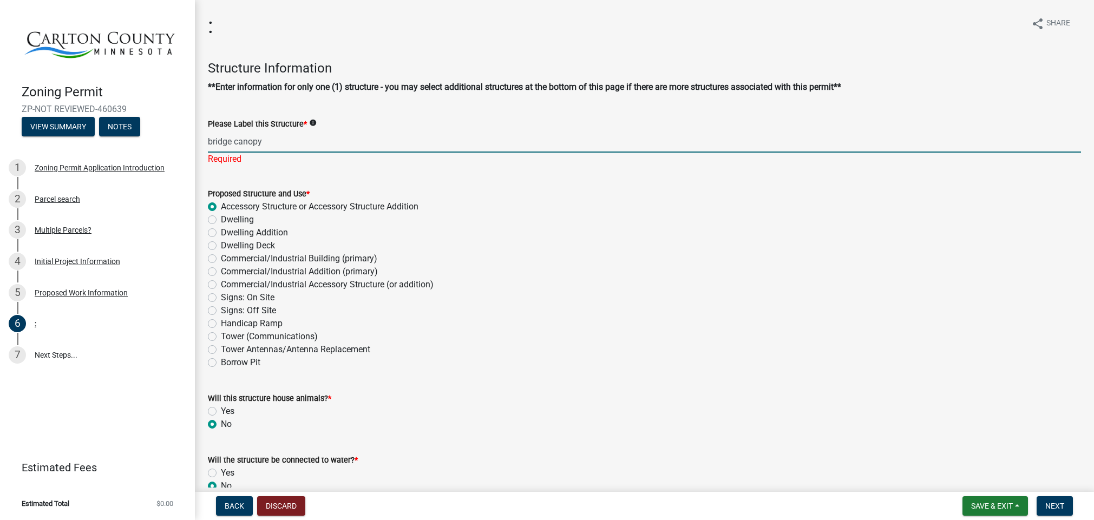
type input "bridge canopy"
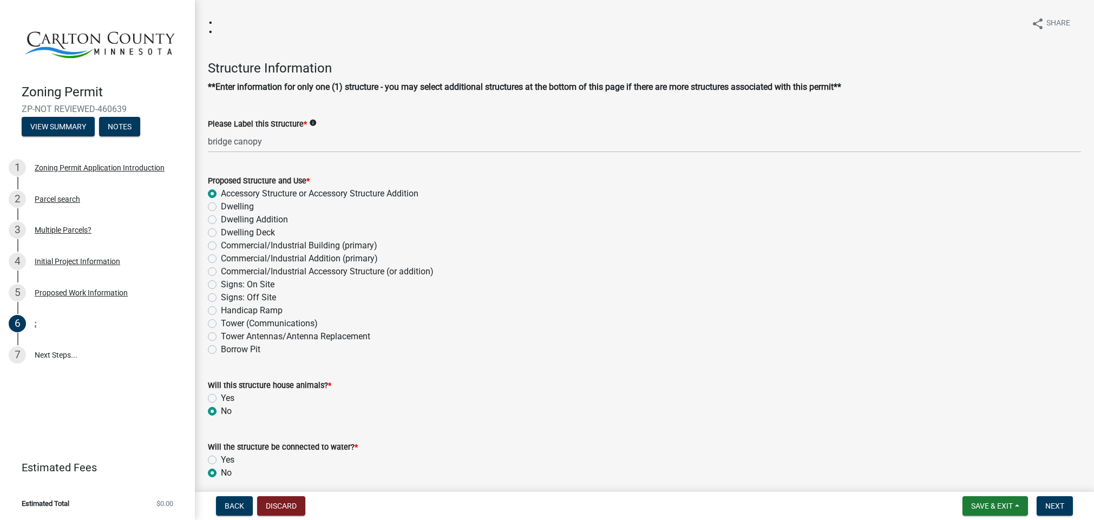
click at [698, 213] on div "Proposed Structure and Use * Accessory Structure or Accessory Structure Additio…" at bounding box center [644, 265] width 873 height 182
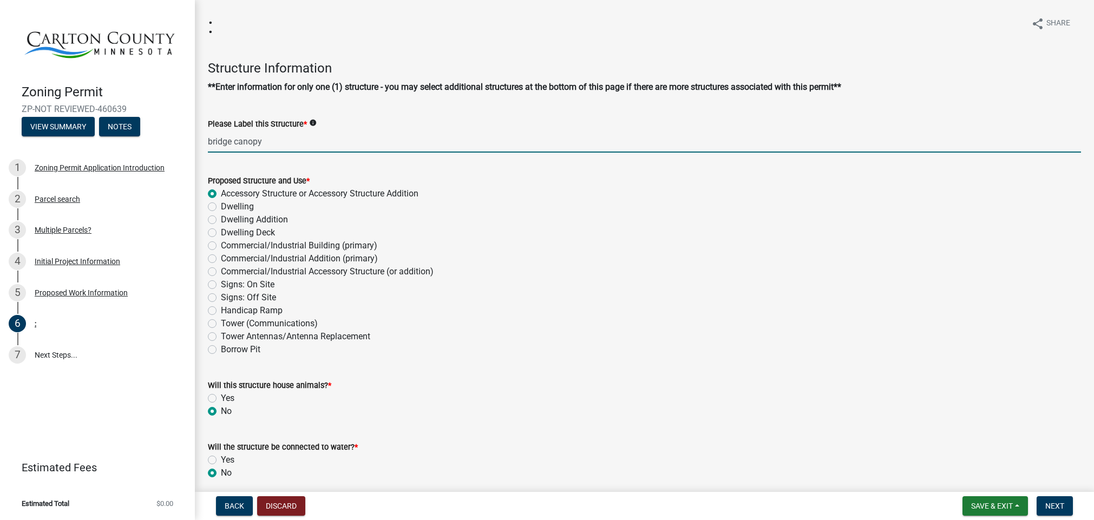
drag, startPoint x: 232, startPoint y: 142, endPoint x: 190, endPoint y: 142, distance: 42.2
click at [190, 142] on div "Zoning Permit ZP-NOT REVIEWED-460639 View Summary Notes 1 Zoning Permit Applica…" at bounding box center [547, 260] width 1094 height 520
click at [450, 215] on div "Dwelling Addition" at bounding box center [644, 219] width 873 height 13
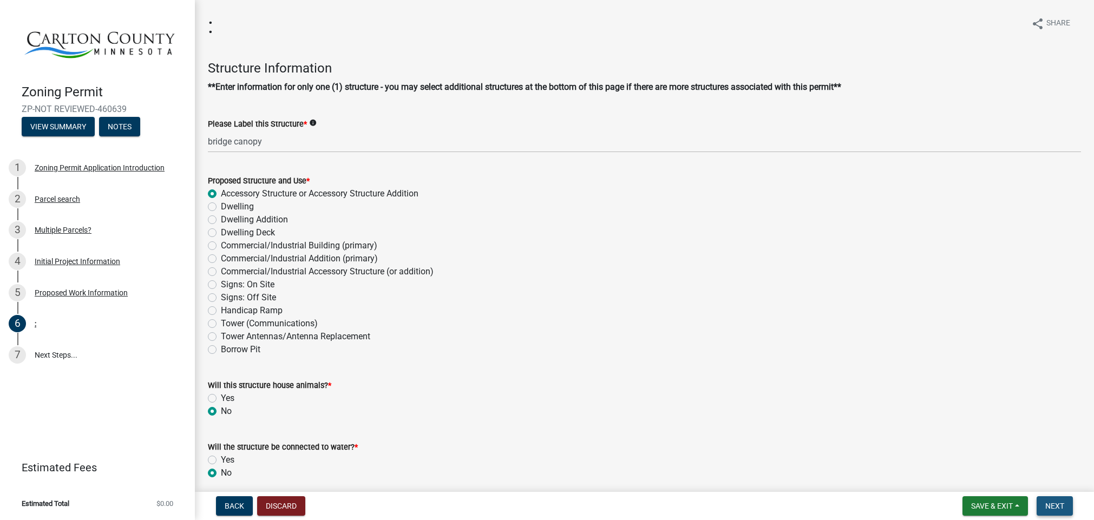
click at [1061, 506] on span "Next" at bounding box center [1054, 506] width 19 height 9
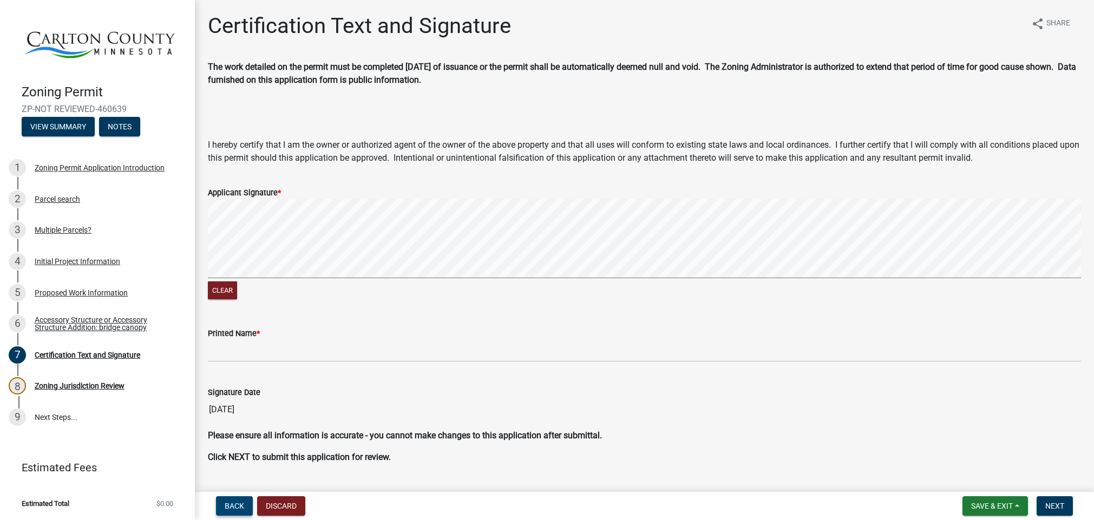
click at [235, 507] on span "Back" at bounding box center [234, 506] width 19 height 9
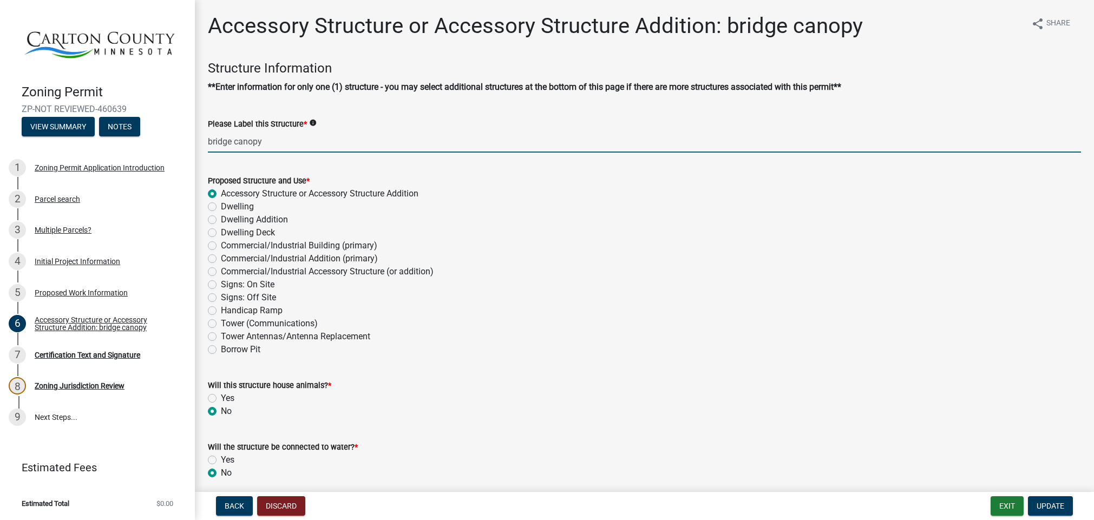
drag, startPoint x: 233, startPoint y: 143, endPoint x: 205, endPoint y: 141, distance: 28.8
click at [205, 141] on div "Please Label this Structure * info bridge canopy" at bounding box center [644, 127] width 889 height 50
type input "canopy"
click at [516, 225] on div "Dwelling Addition" at bounding box center [644, 219] width 873 height 13
click at [377, 146] on input "canopy" at bounding box center [644, 141] width 873 height 22
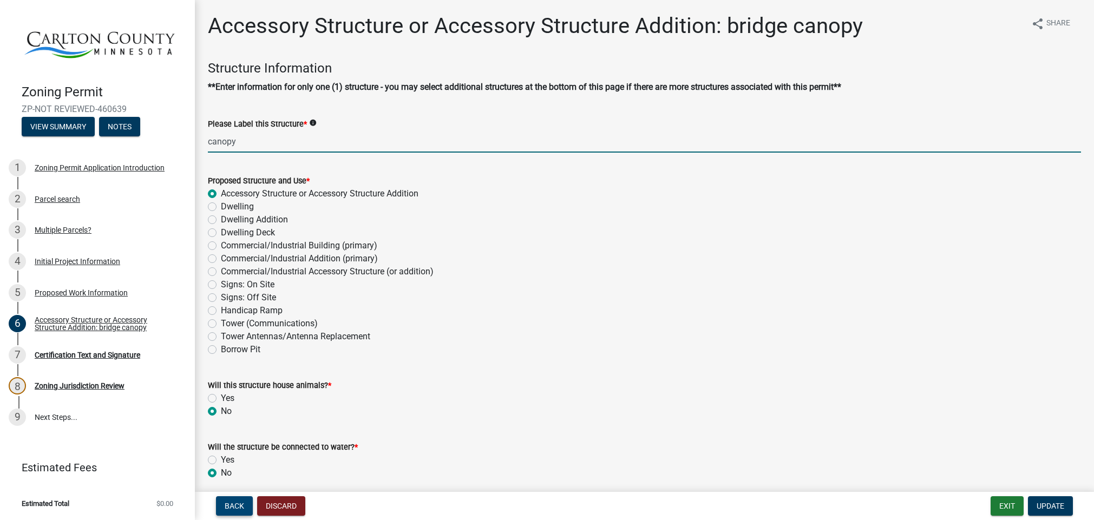
click at [234, 504] on span "Back" at bounding box center [234, 506] width 19 height 9
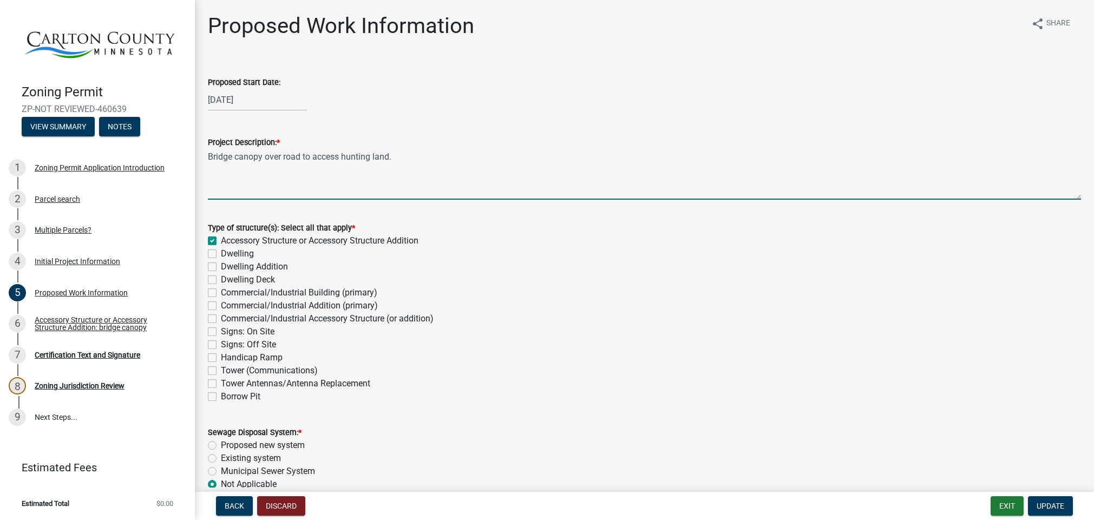
drag, startPoint x: 233, startPoint y: 158, endPoint x: 198, endPoint y: 157, distance: 35.2
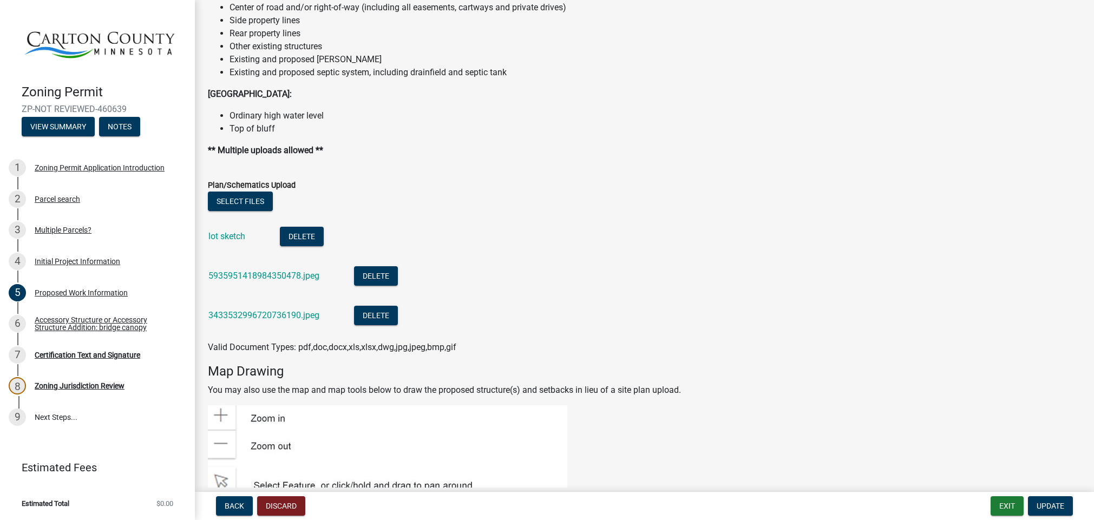
scroll to position [1314, 0]
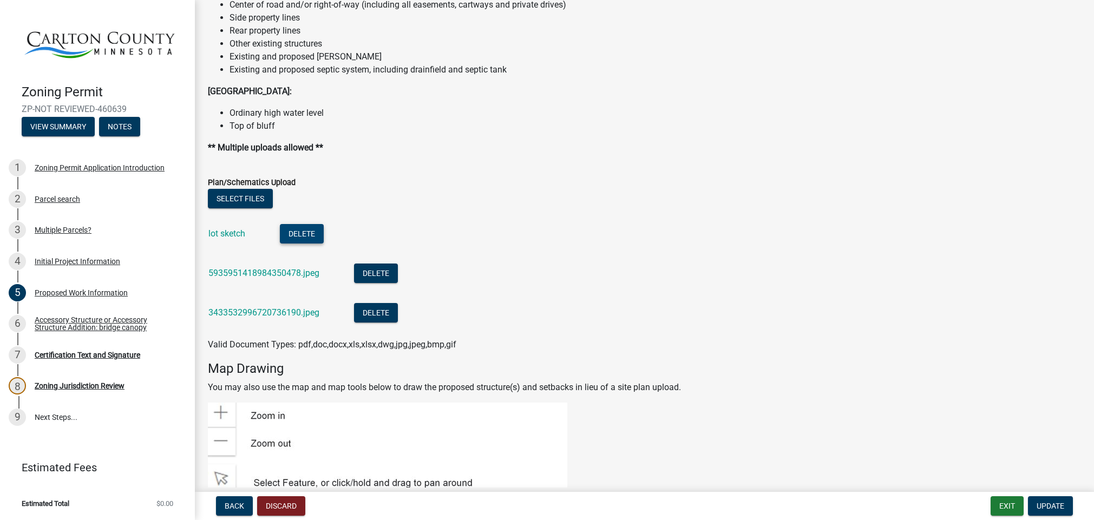
type textarea "canopy over road to access hunting land."
click at [309, 234] on button "Delete" at bounding box center [302, 233] width 44 height 19
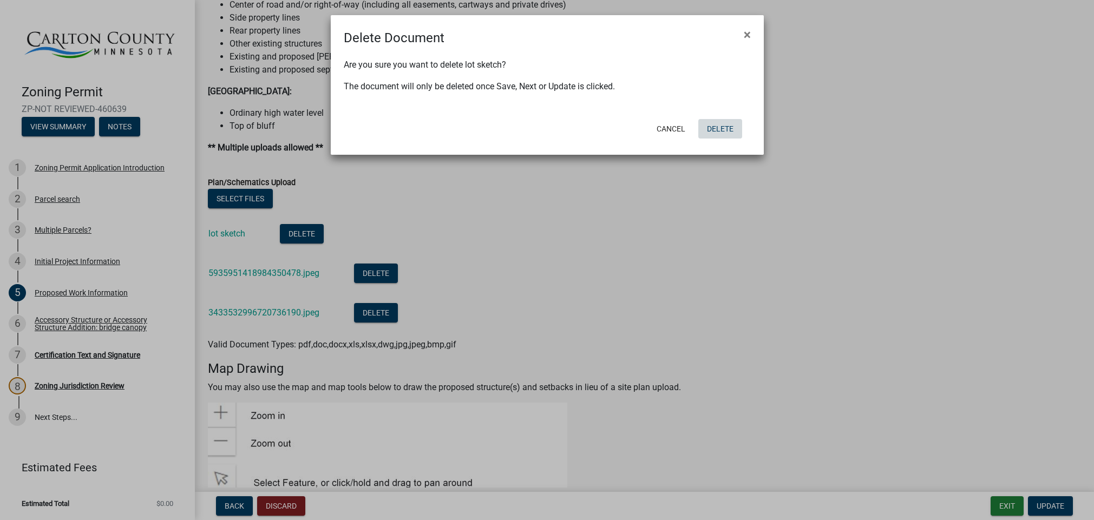
click at [717, 131] on button "Delete" at bounding box center [720, 128] width 44 height 19
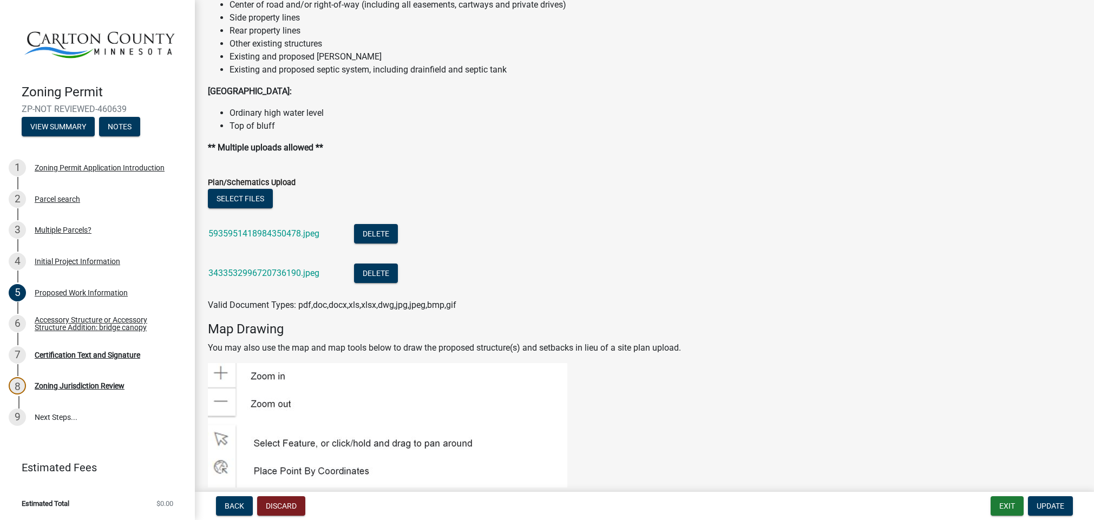
drag, startPoint x: 972, startPoint y: 519, endPoint x: 1056, endPoint y: 413, distance: 134.5
click at [239, 194] on button "Select files" at bounding box center [240, 198] width 65 height 19
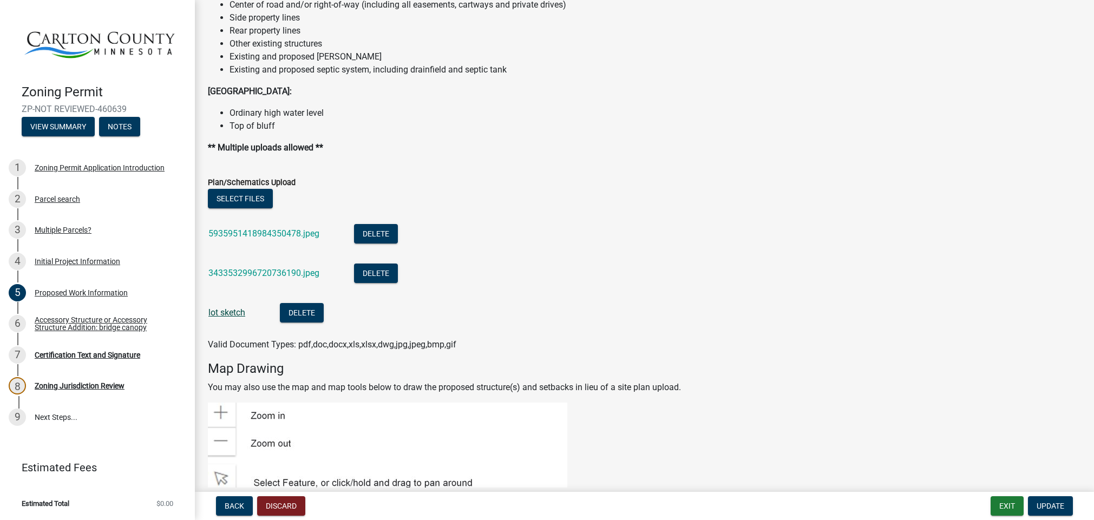
click at [226, 312] on link "lot sketch" at bounding box center [226, 312] width 37 height 10
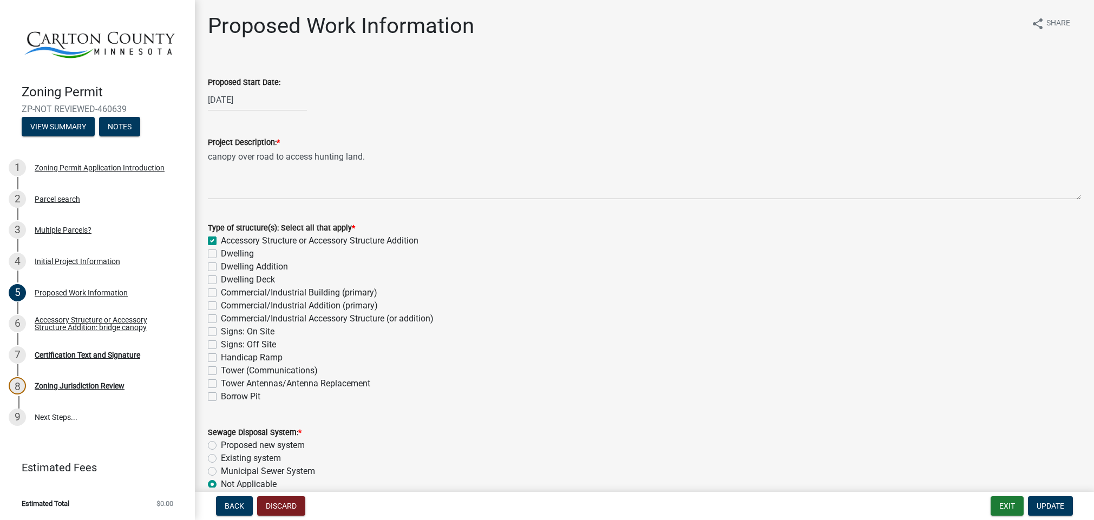
scroll to position [0, 0]
click at [70, 263] on div "Initial Project Information" at bounding box center [78, 262] width 86 height 8
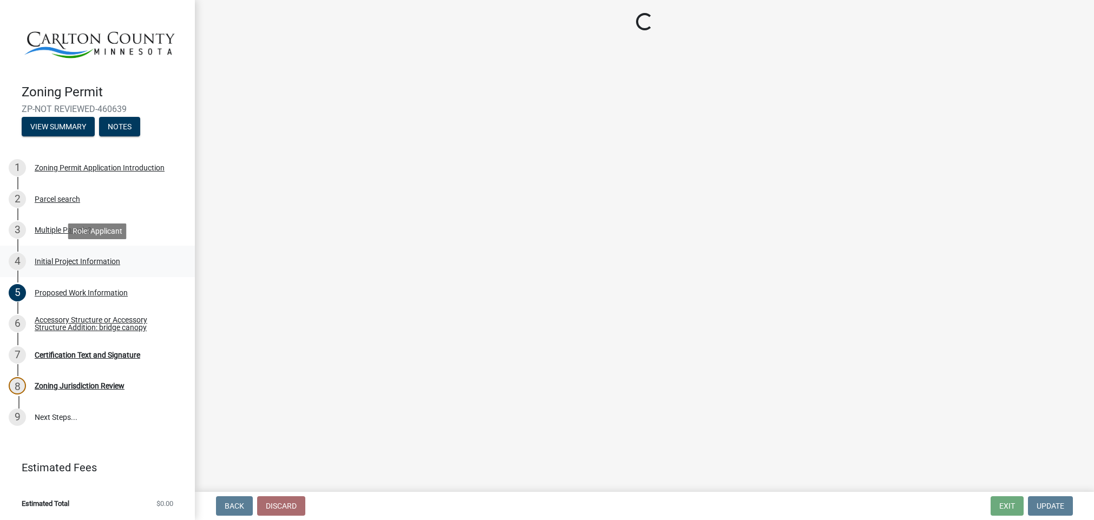
select select "987bd984-5dc8-4afc-b698-6bfa0e862c67"
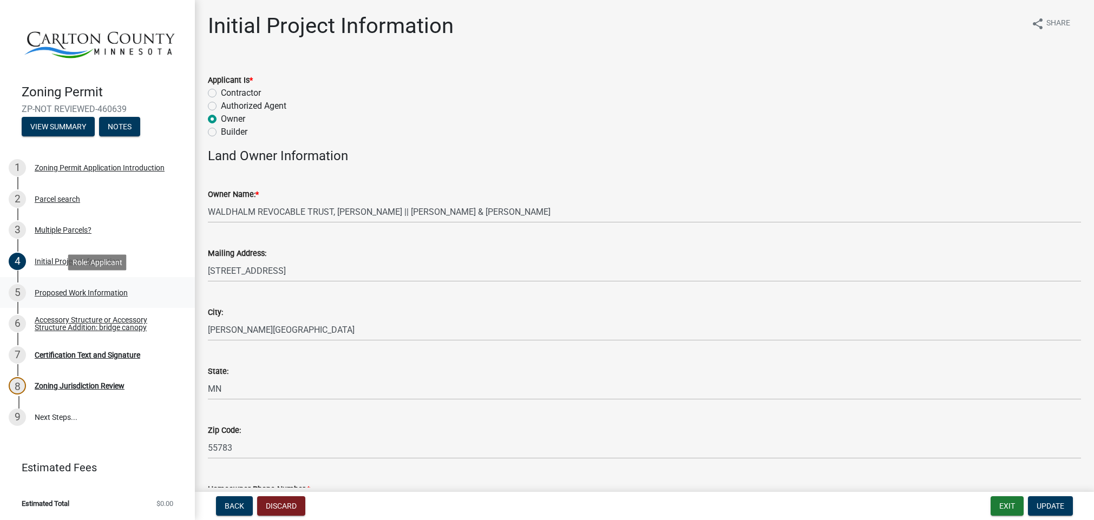
click at [67, 292] on div "Proposed Work Information" at bounding box center [81, 293] width 93 height 8
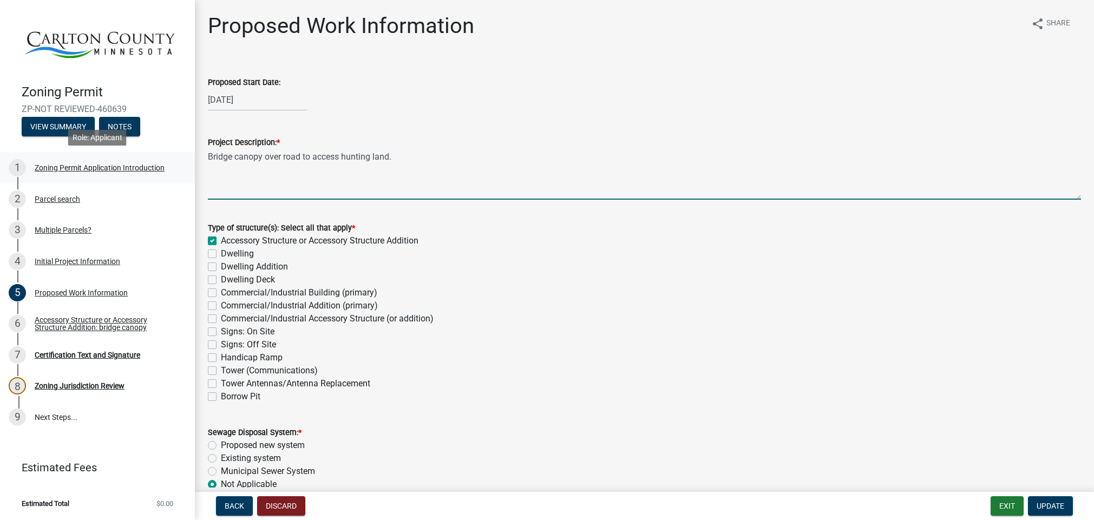
drag, startPoint x: 234, startPoint y: 158, endPoint x: 190, endPoint y: 160, distance: 44.4
click at [190, 160] on div "Zoning Permit ZP-NOT REVIEWED-460639 View Summary Notes 1 Zoning Permit Applica…" at bounding box center [547, 260] width 1094 height 520
drag, startPoint x: 371, startPoint y: 157, endPoint x: 276, endPoint y: 161, distance: 95.3
click at [276, 161] on textarea "canopy over road to access hunting land." at bounding box center [644, 174] width 873 height 51
click at [540, 184] on textarea "canopy over trail" at bounding box center [644, 174] width 873 height 51
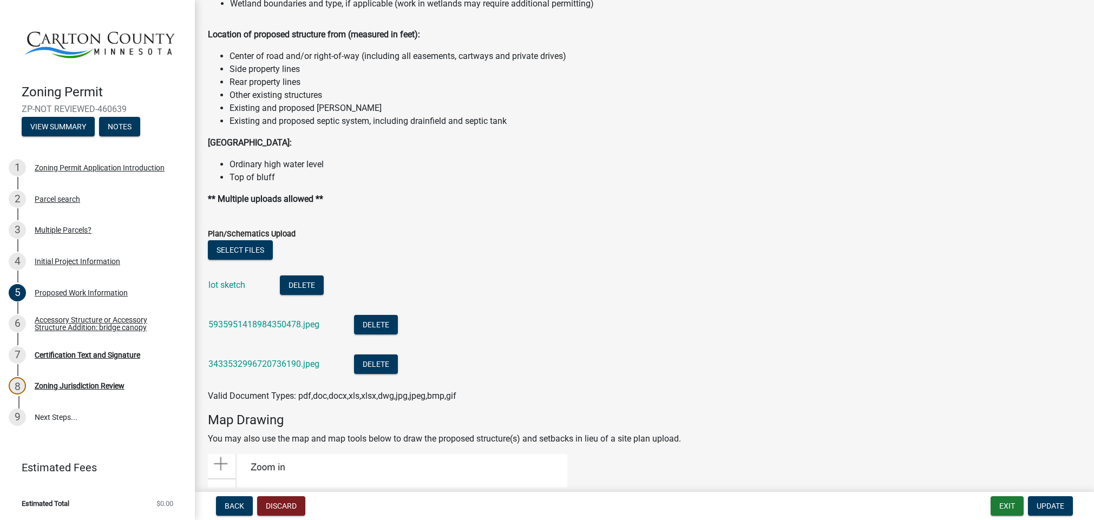
scroll to position [1266, 0]
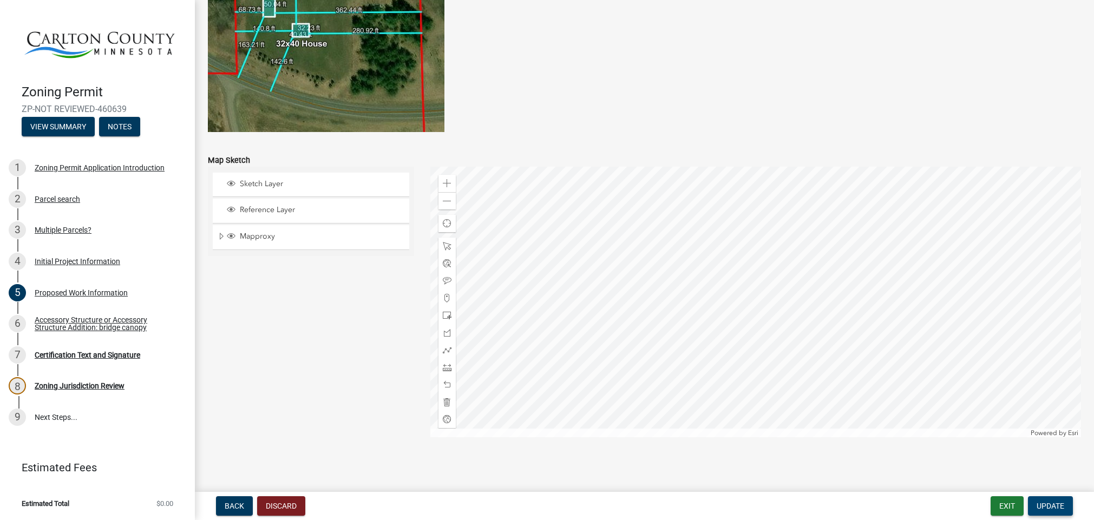
type textarea "canopy over trail"
click at [1055, 509] on span "Update" at bounding box center [1051, 506] width 28 height 9
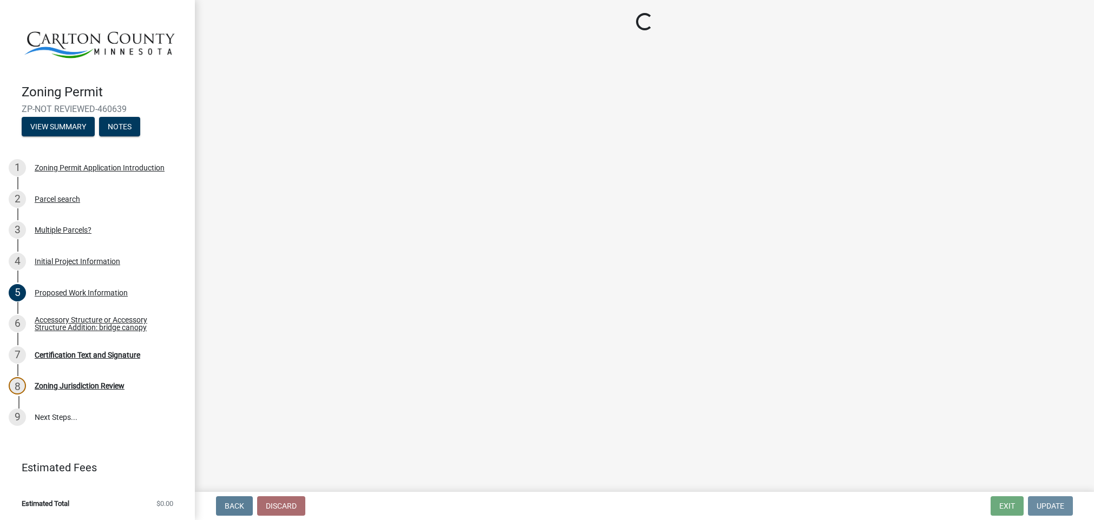
scroll to position [0, 0]
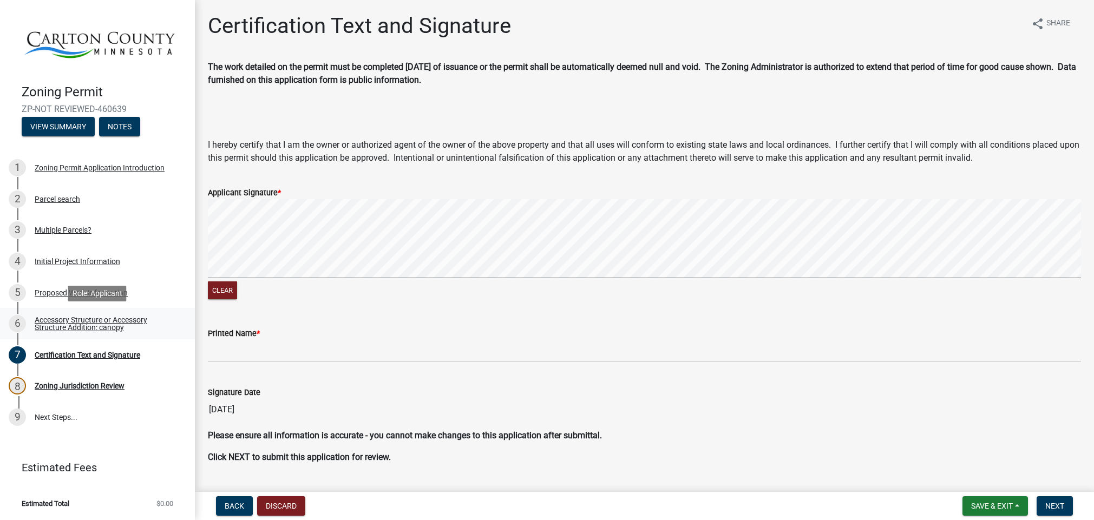
click at [52, 323] on div "Accessory Structure or Accessory Structure Addition: canopy" at bounding box center [106, 323] width 143 height 15
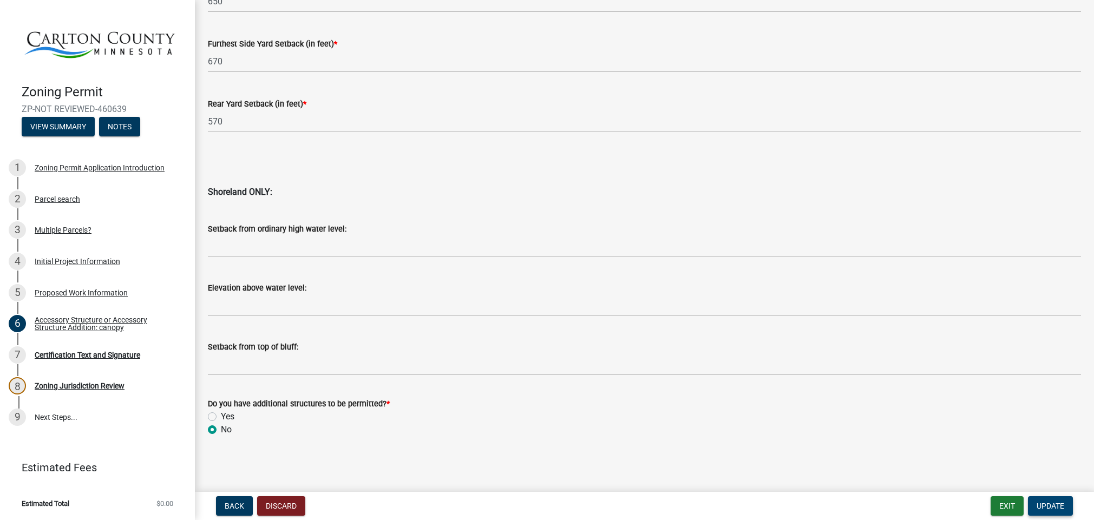
click at [1056, 503] on span "Update" at bounding box center [1051, 506] width 28 height 9
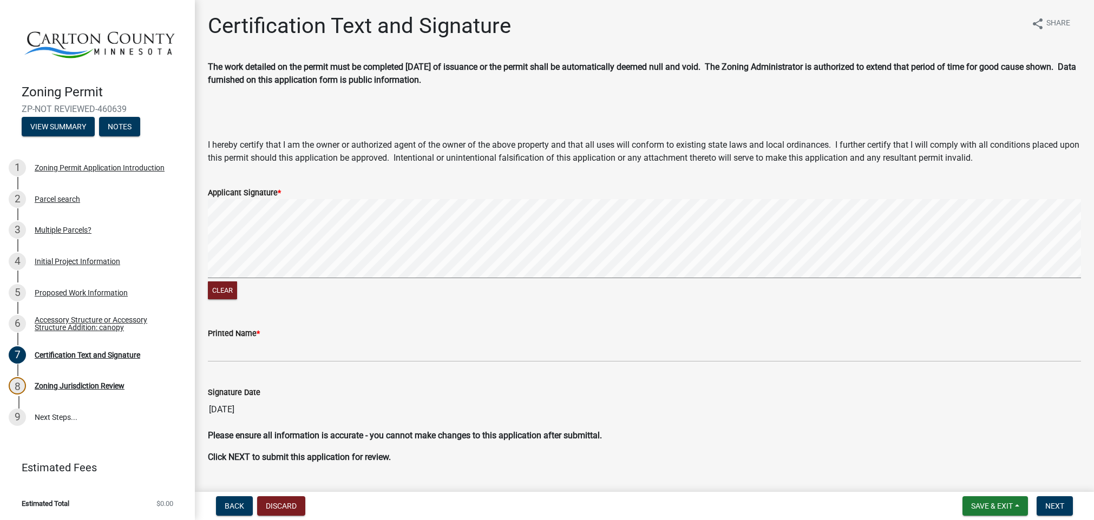
click at [281, 195] on label "Applicant Signature *" at bounding box center [244, 193] width 73 height 8
click at [231, 293] on button "Clear" at bounding box center [222, 290] width 29 height 18
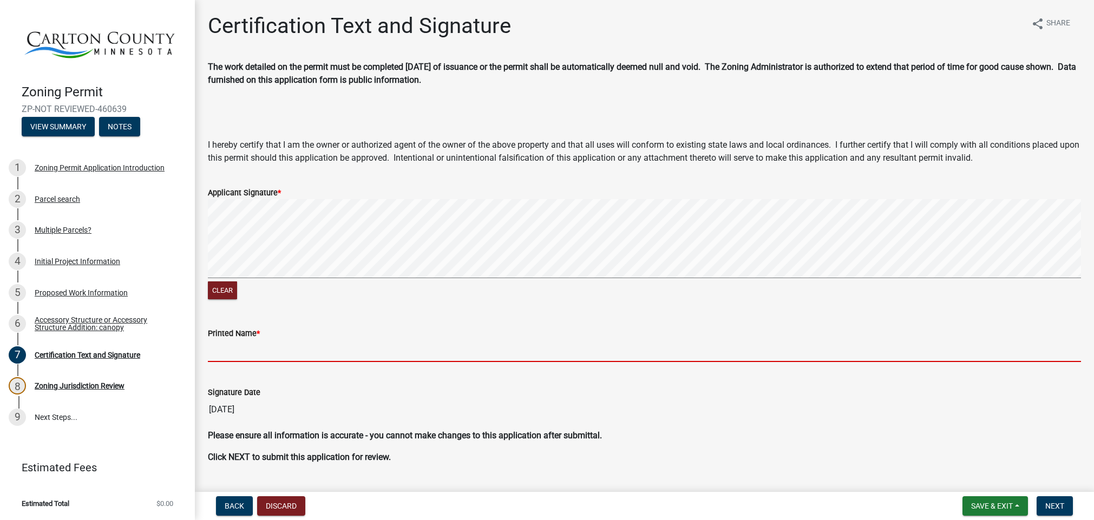
click at [246, 350] on input "Printed Name *" at bounding box center [644, 351] width 873 height 22
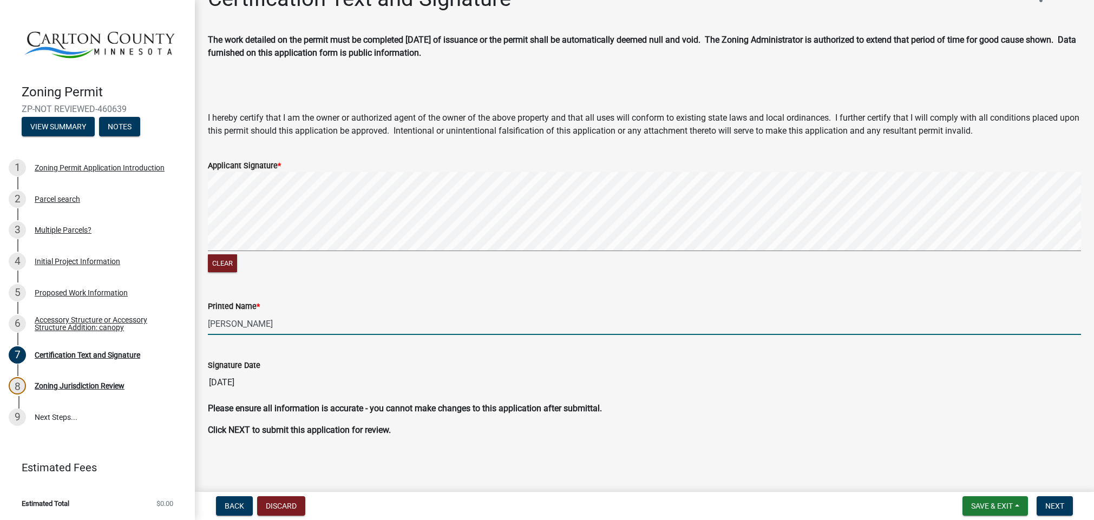
scroll to position [27, 0]
type input "[PERSON_NAME]"
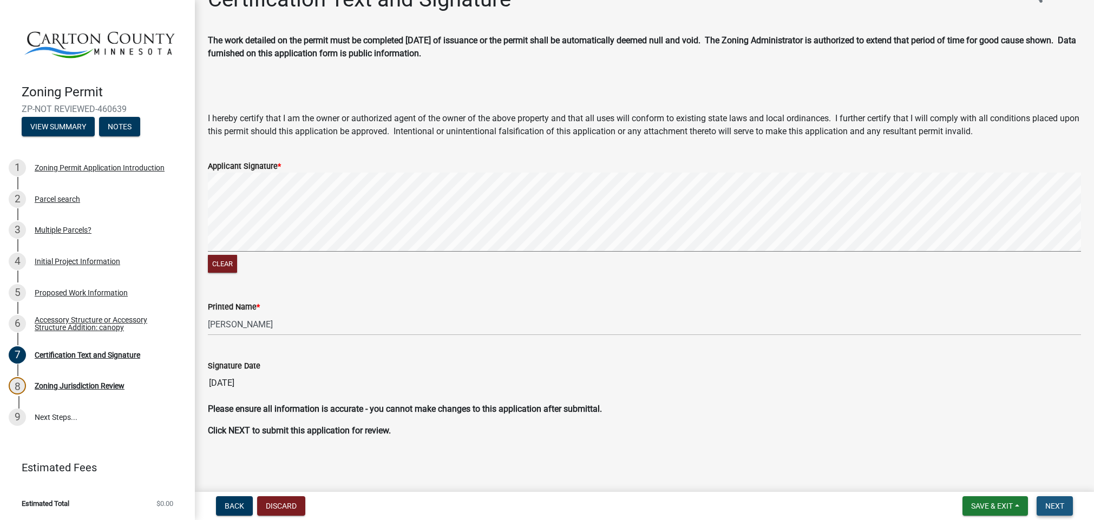
click at [1051, 508] on span "Next" at bounding box center [1054, 506] width 19 height 9
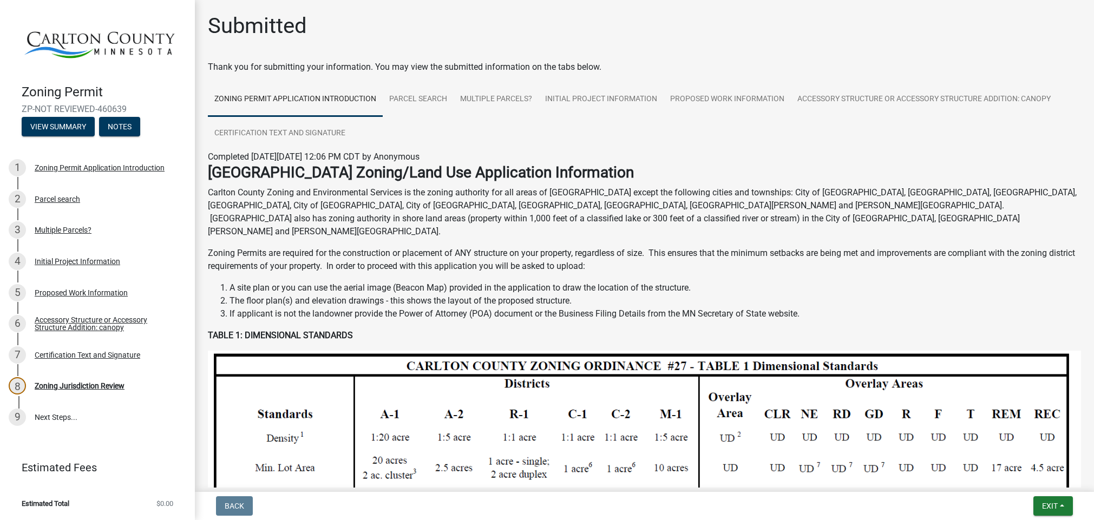
scroll to position [0, 0]
click at [420, 100] on link "Parcel search" at bounding box center [418, 99] width 71 height 35
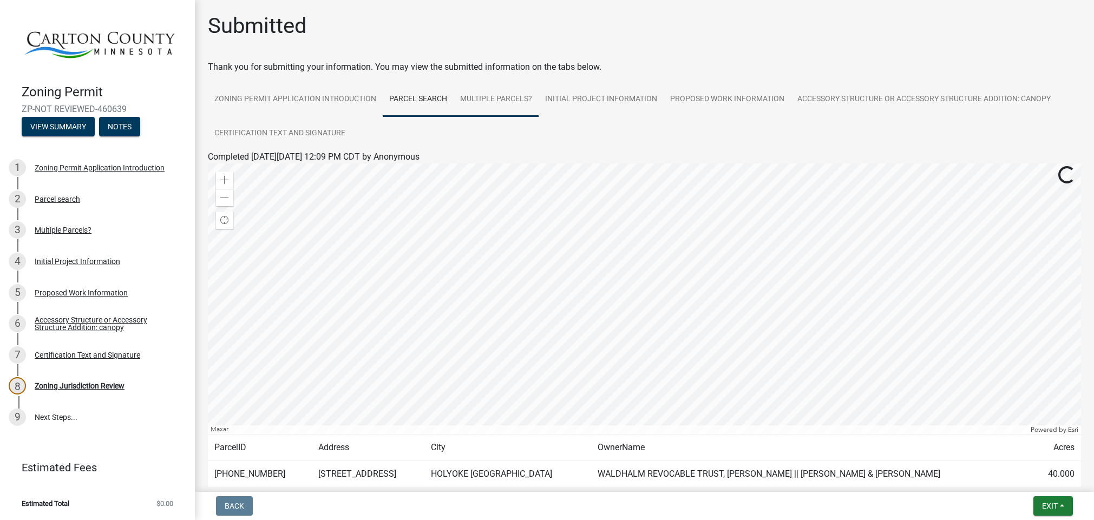
click at [467, 97] on link "Multiple Parcels?" at bounding box center [496, 99] width 85 height 35
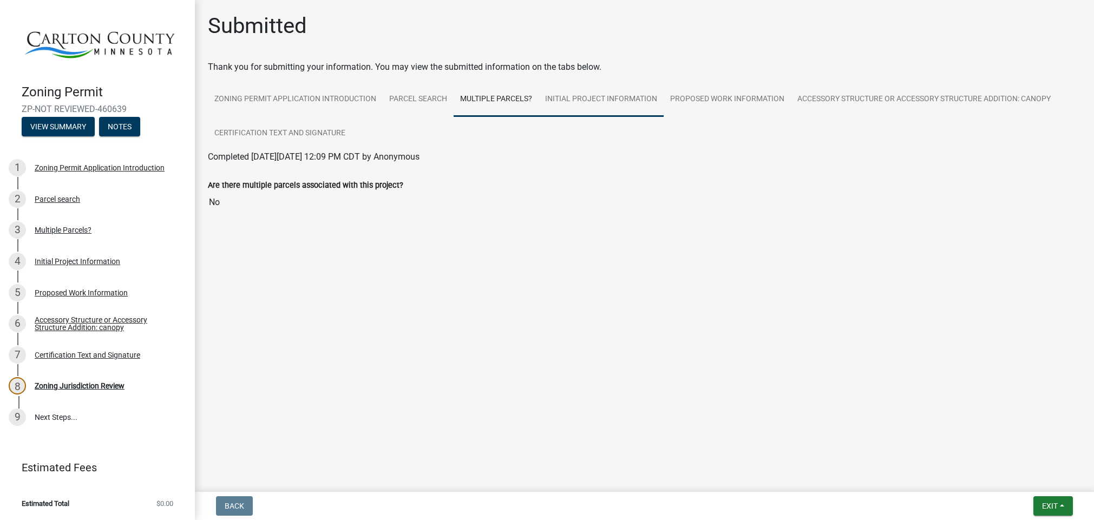
click at [618, 94] on link "Initial Project Information" at bounding box center [601, 99] width 125 height 35
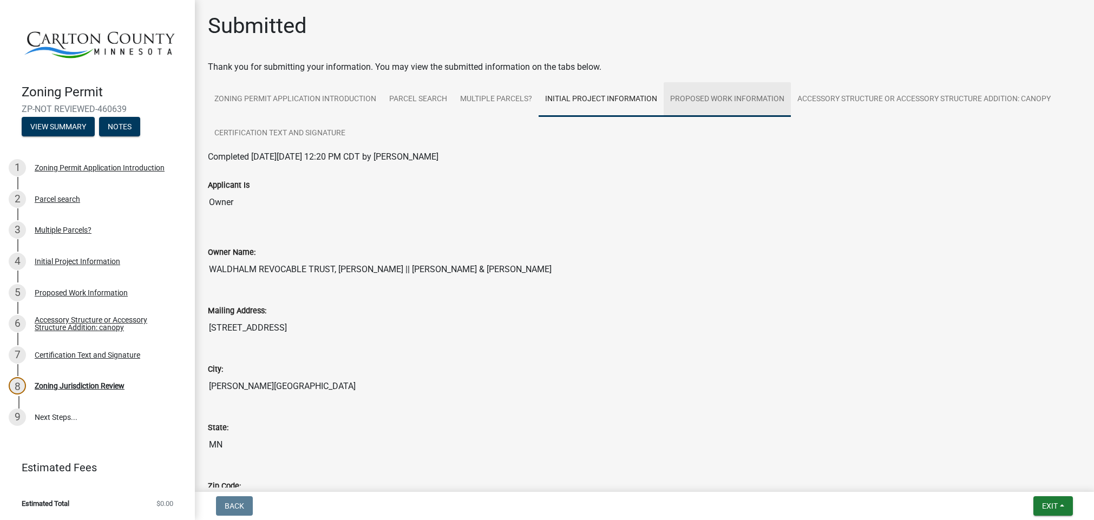
click at [744, 105] on link "Proposed Work Information" at bounding box center [727, 99] width 127 height 35
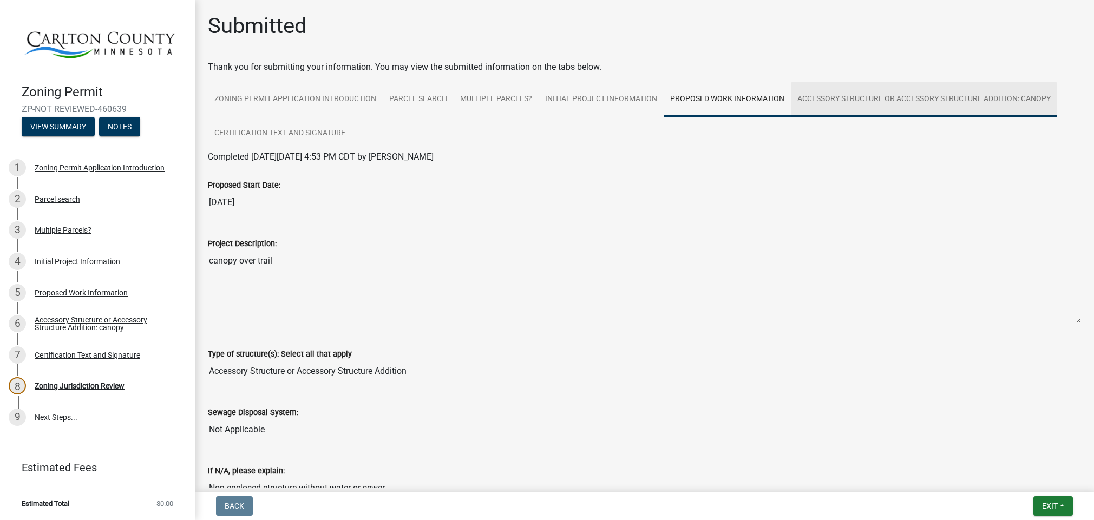
click at [863, 100] on link "Accessory Structure or Accessory Structure Addition: canopy" at bounding box center [924, 99] width 266 height 35
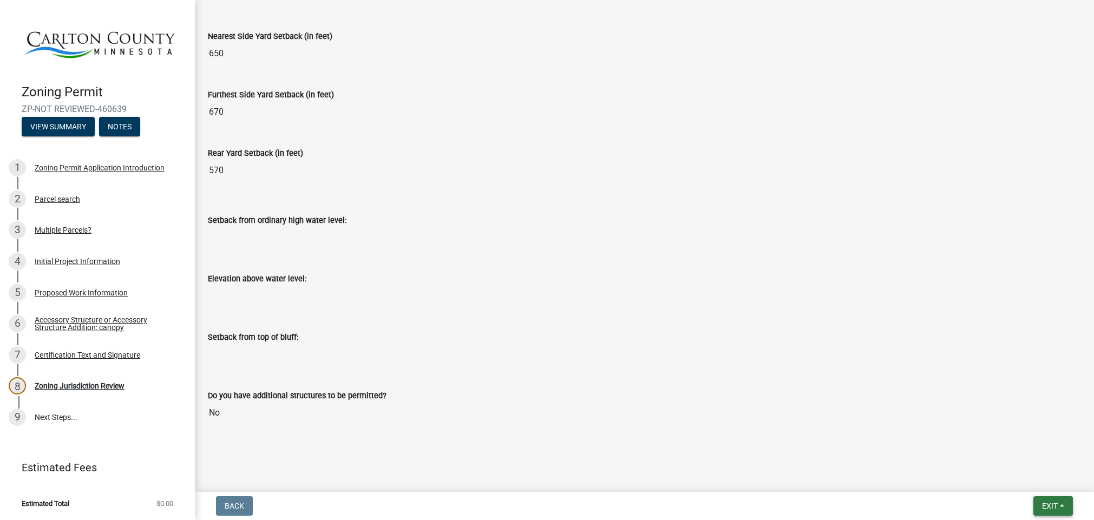
click at [1050, 507] on span "Exit" at bounding box center [1050, 506] width 16 height 9
click at [1036, 477] on button "Save & Exit" at bounding box center [1030, 478] width 87 height 26
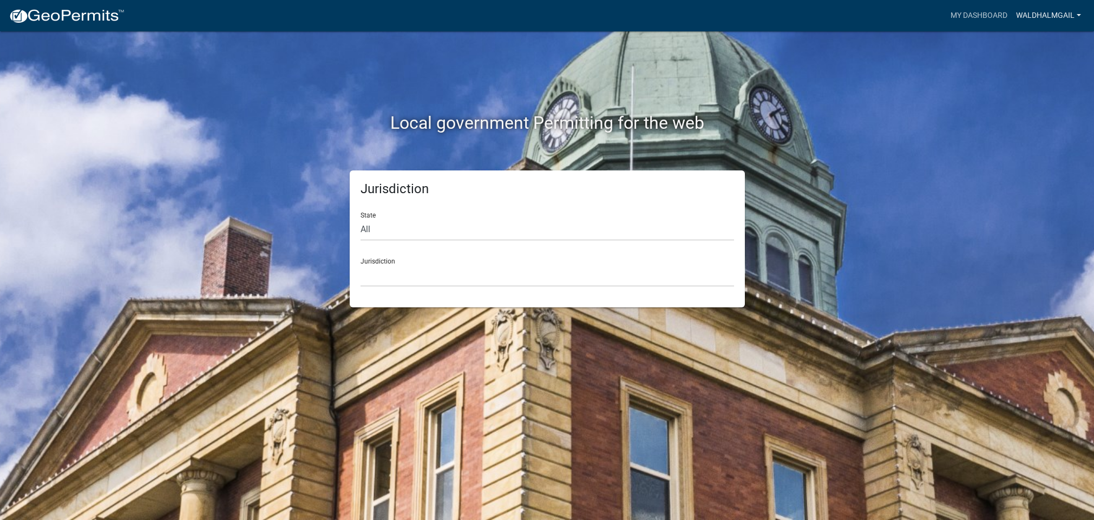
click at [1059, 18] on link "waldhalmgail" at bounding box center [1049, 15] width 74 height 21
click at [1036, 44] on link "Account" at bounding box center [1042, 44] width 87 height 26
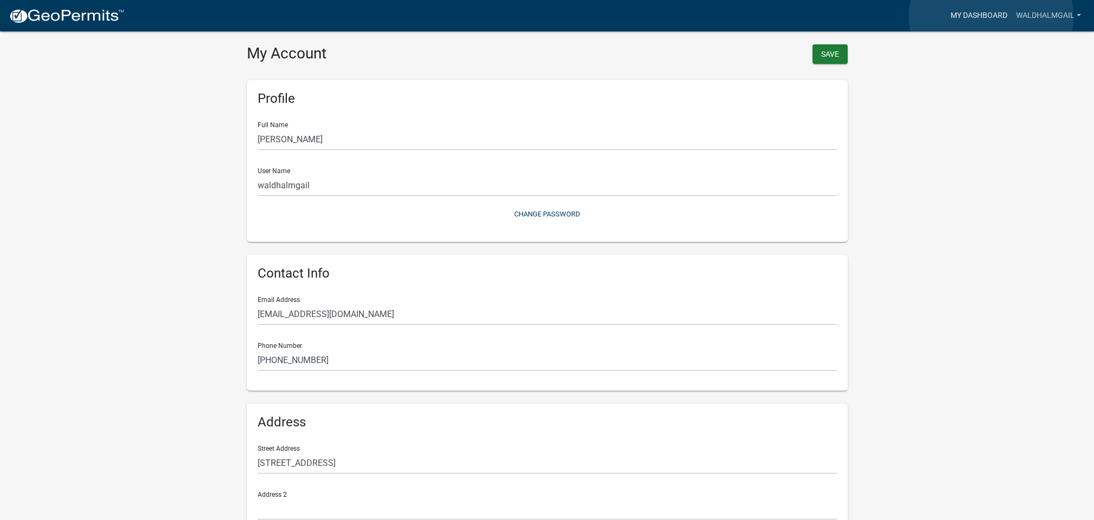
click at [991, 17] on link "My Dashboard" at bounding box center [978, 15] width 65 height 21
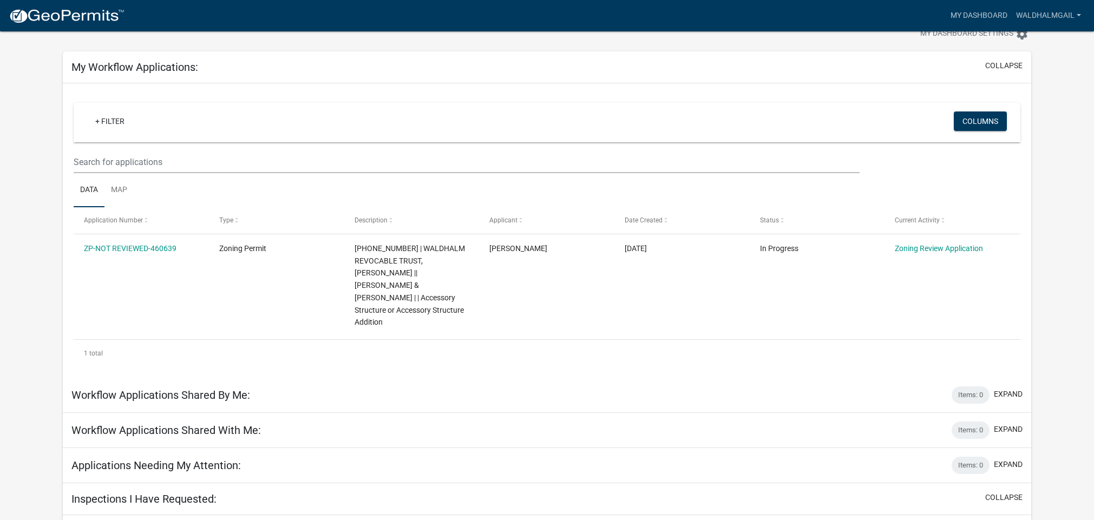
scroll to position [30, 0]
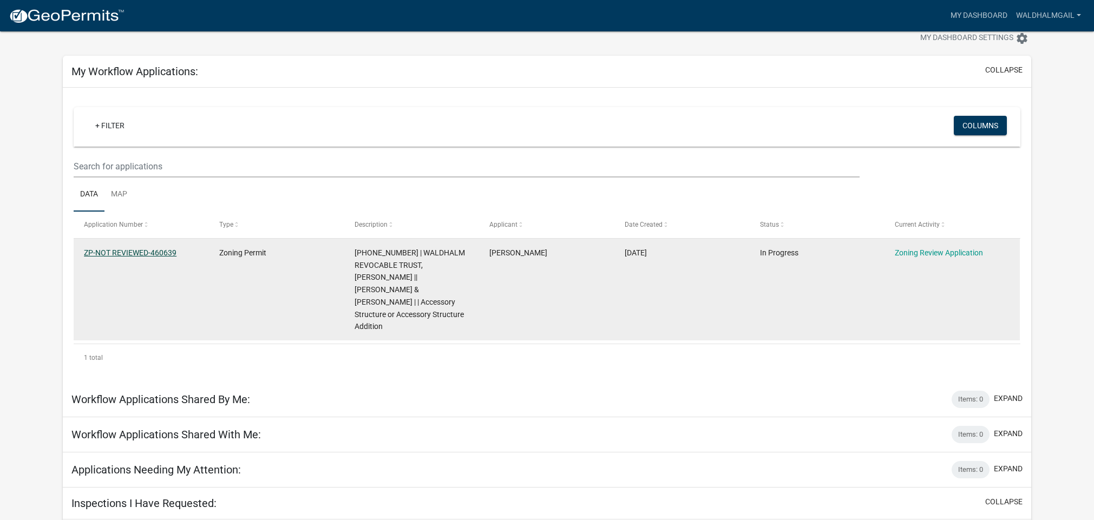
click at [146, 254] on link "ZP-NOT REVIEWED-460639" at bounding box center [130, 252] width 93 height 9
